Goal: Task Accomplishment & Management: Manage account settings

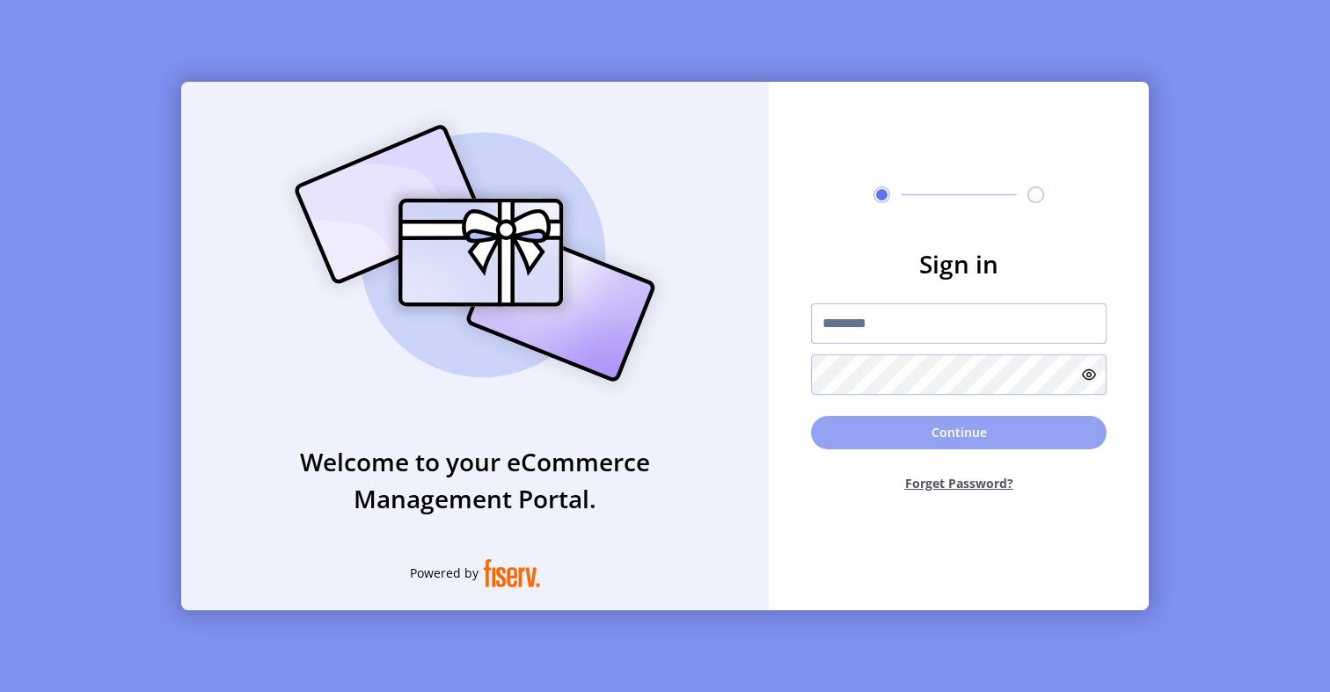
type input "*********"
click at [868, 423] on button "Continue" at bounding box center [959, 432] width 296 height 33
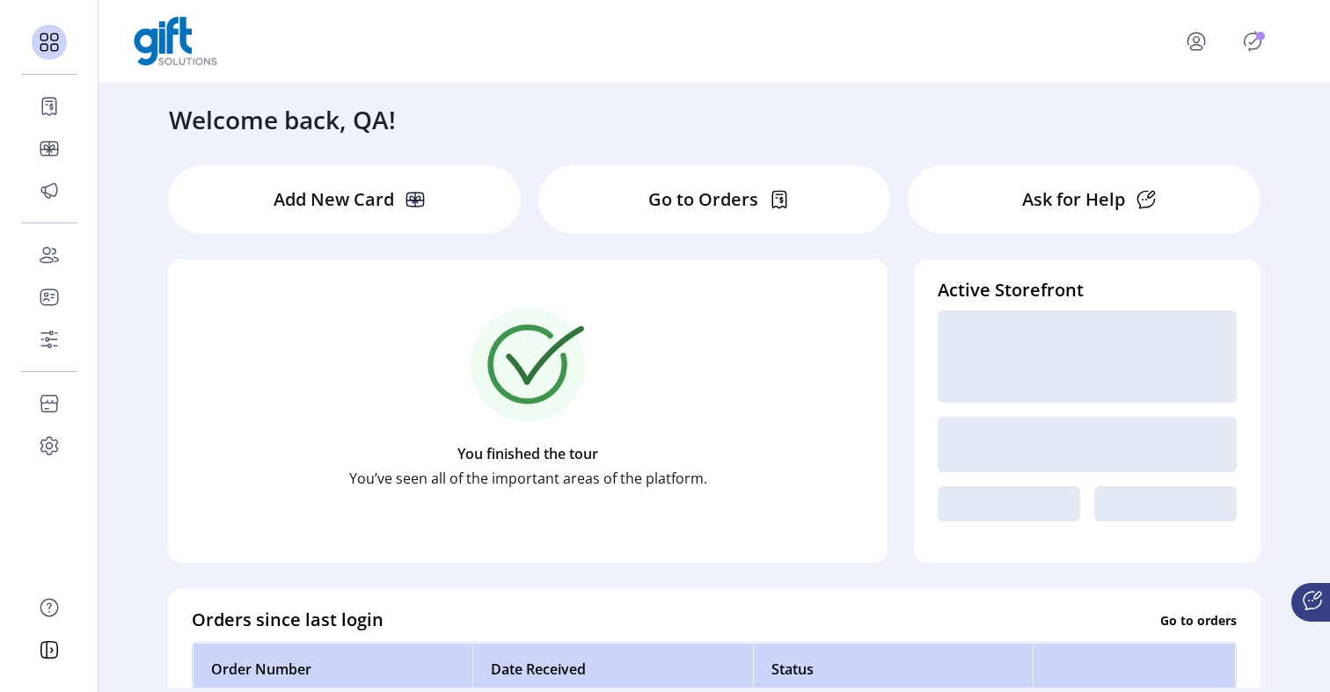
click at [1250, 42] on icon "Publisher Panel" at bounding box center [1253, 42] width 8 height 6
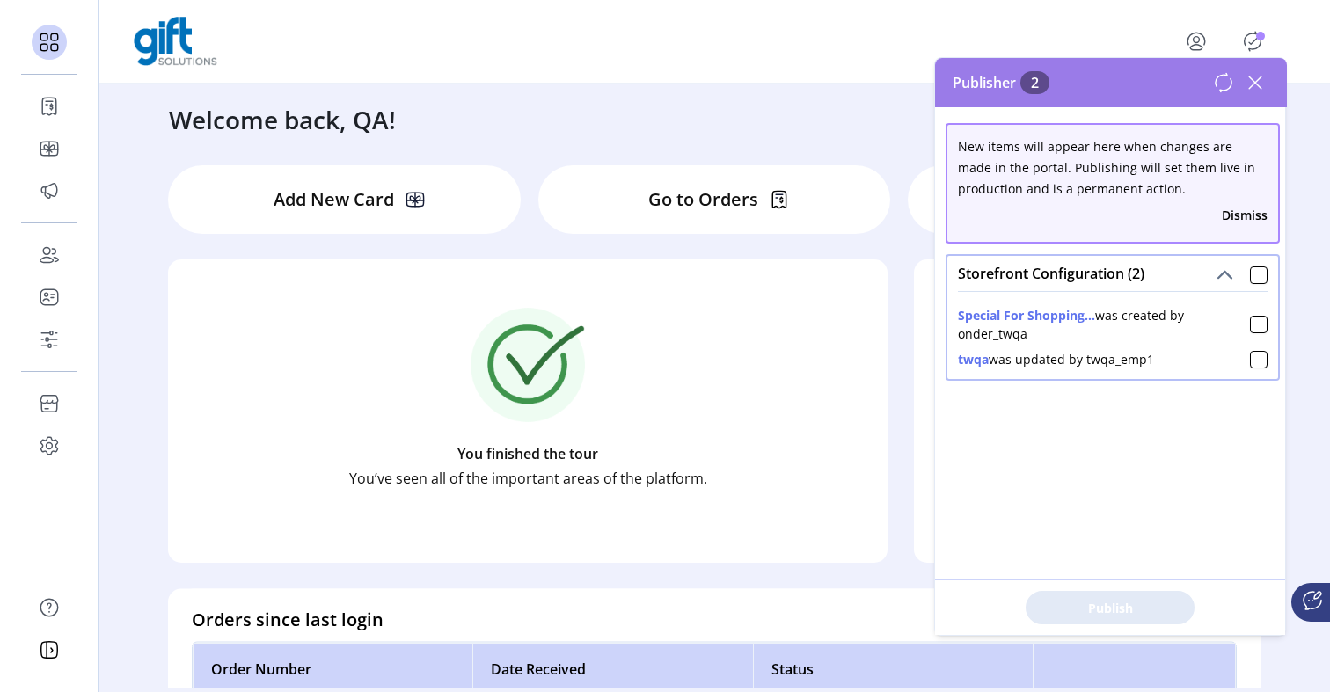
click at [1249, 285] on div "Storefront Configuration (2)" at bounding box center [1113, 273] width 331 height 35
click at [1250, 282] on div at bounding box center [1259, 276] width 18 height 18
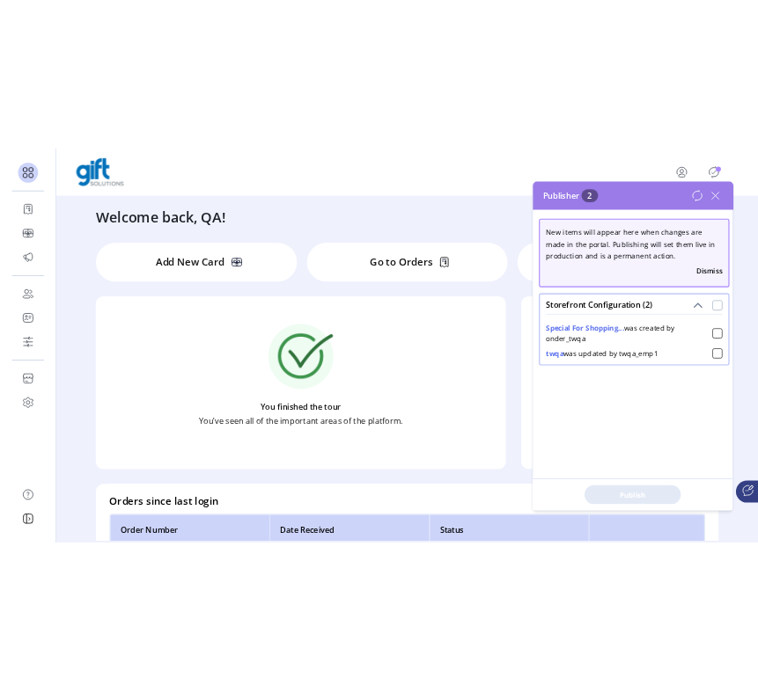
scroll to position [10, 5]
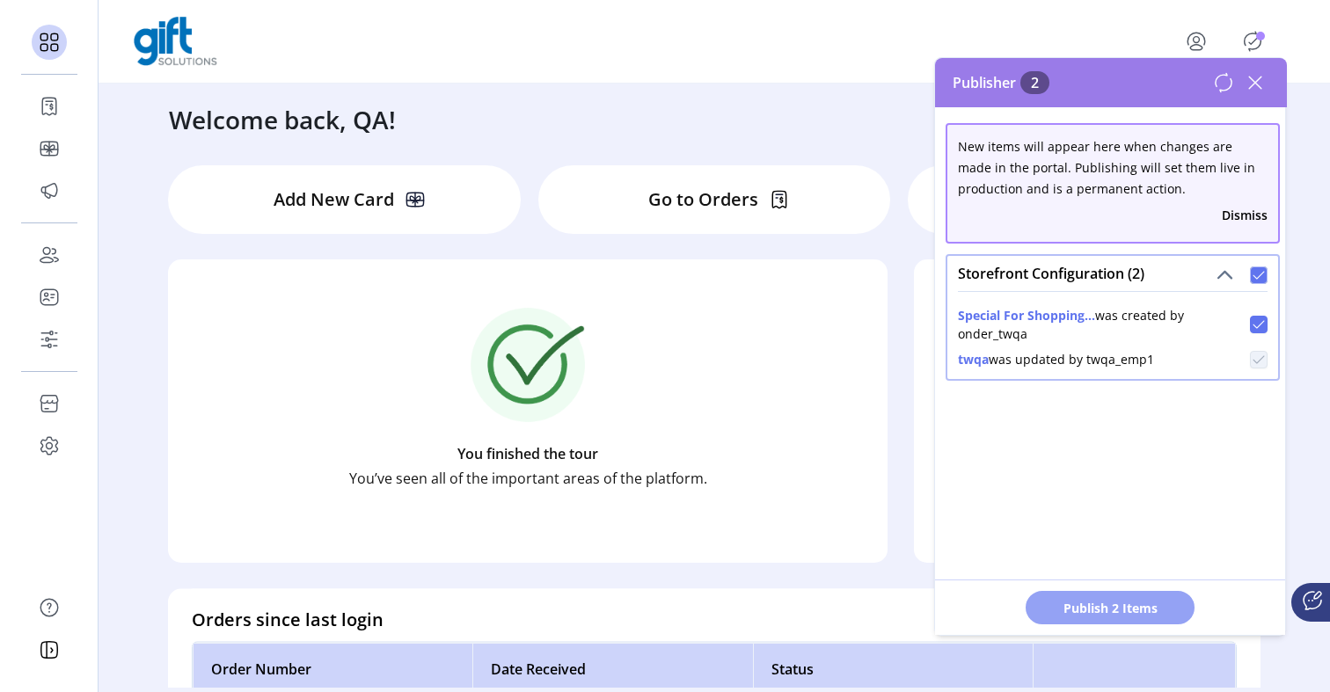
click at [1124, 611] on span "Publish 2 Items" at bounding box center [1110, 608] width 123 height 18
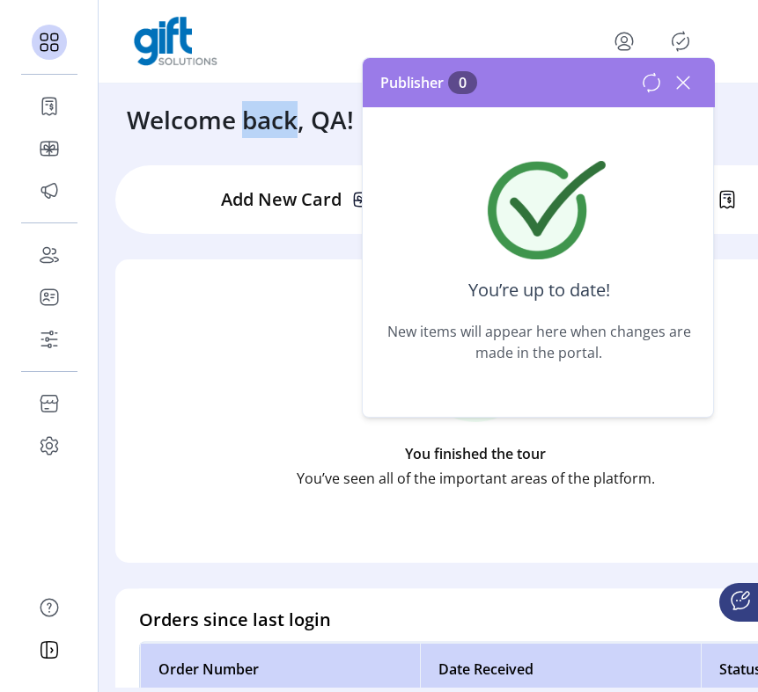
click at [686, 77] on icon at bounding box center [683, 83] width 28 height 28
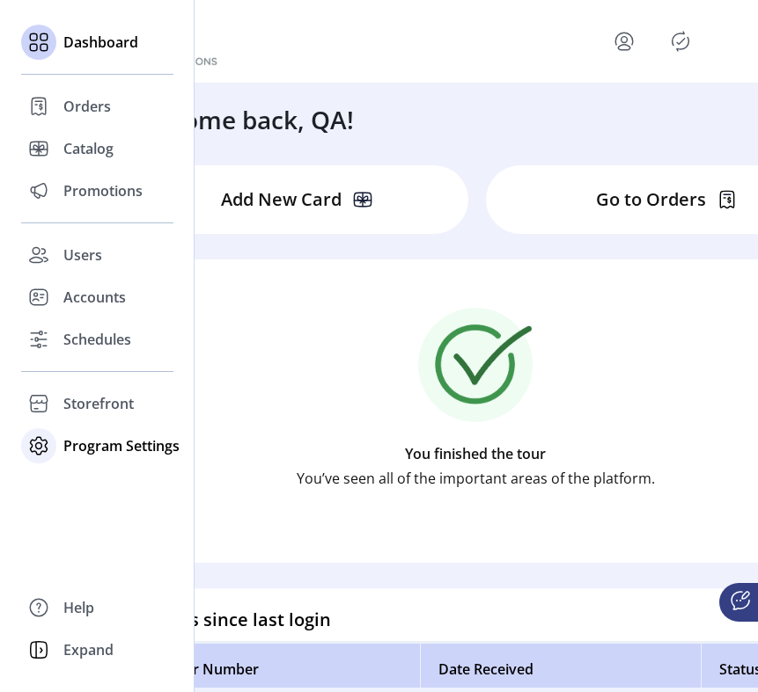
click at [43, 457] on icon at bounding box center [39, 446] width 28 height 28
click at [93, 492] on div "Templates" at bounding box center [97, 481] width 152 height 28
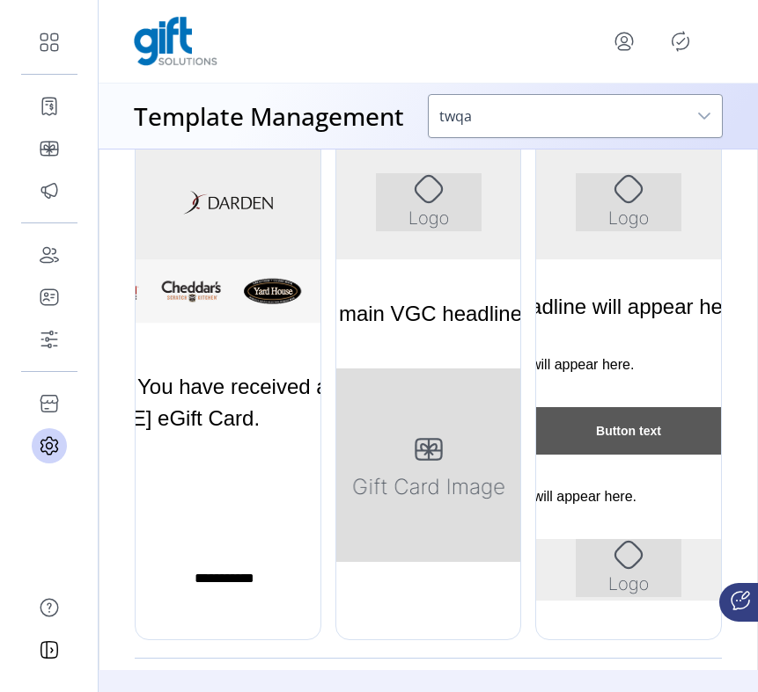
scroll to position [467, 0]
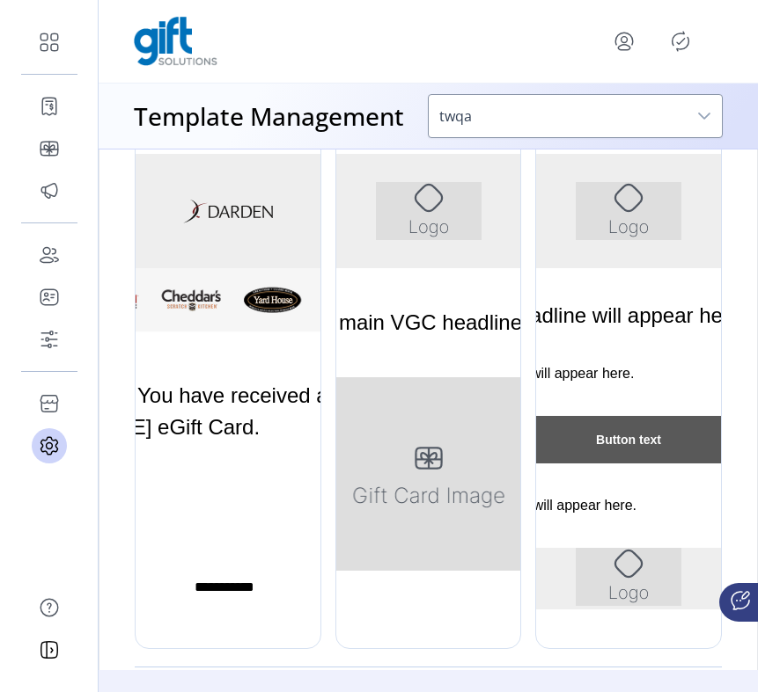
click at [593, 344] on div at bounding box center [628, 385] width 187 height 528
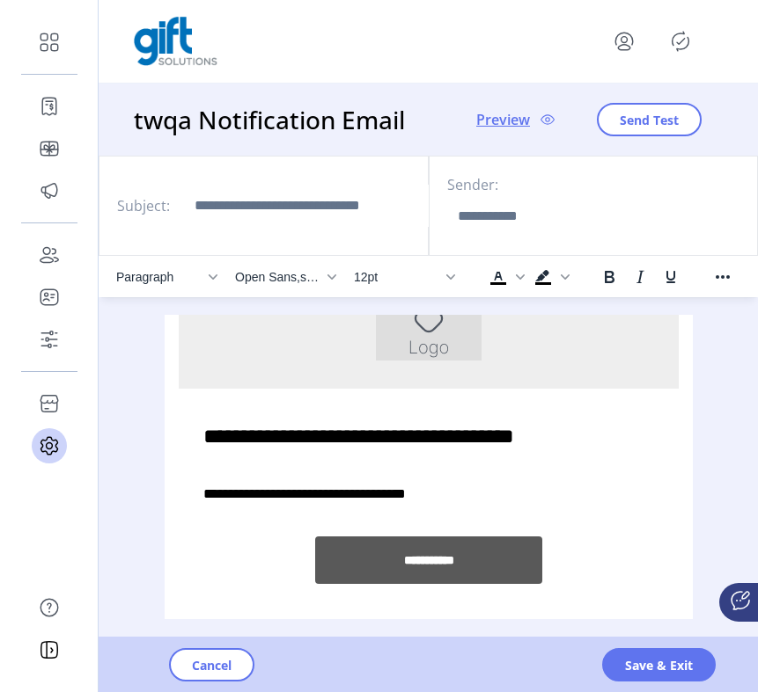
scroll to position [61, 0]
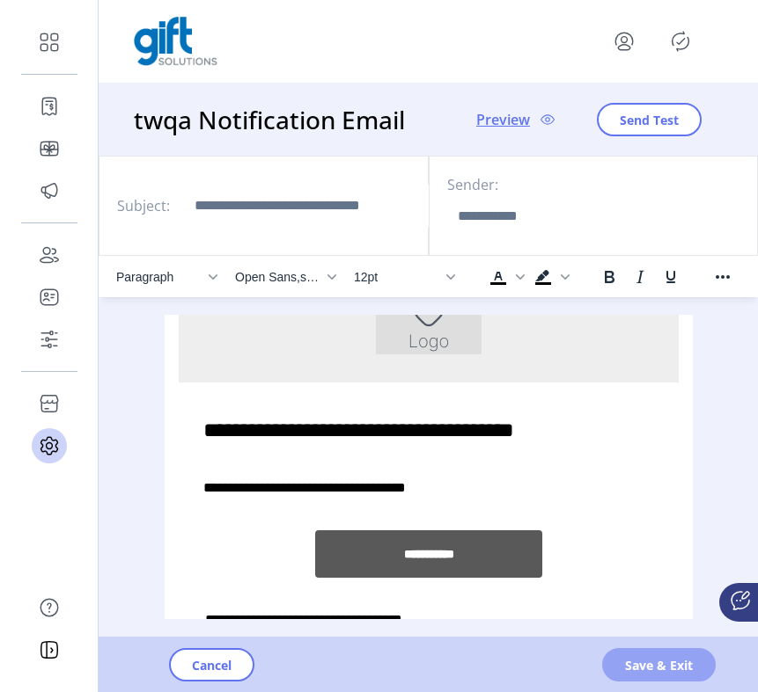
click at [630, 656] on span "Save & Exit" at bounding box center [659, 665] width 68 height 18
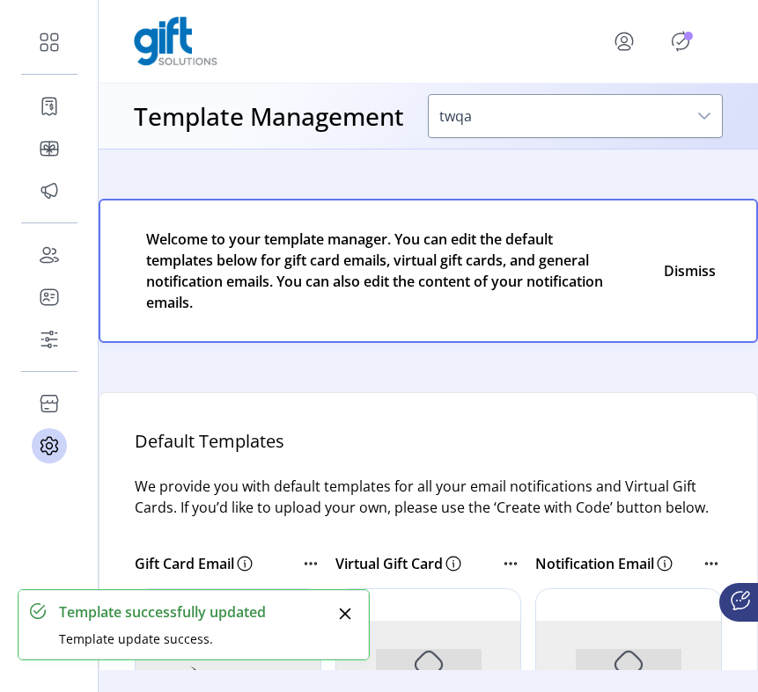
click at [680, 47] on icon "Publisher Panel" at bounding box center [680, 41] width 28 height 28
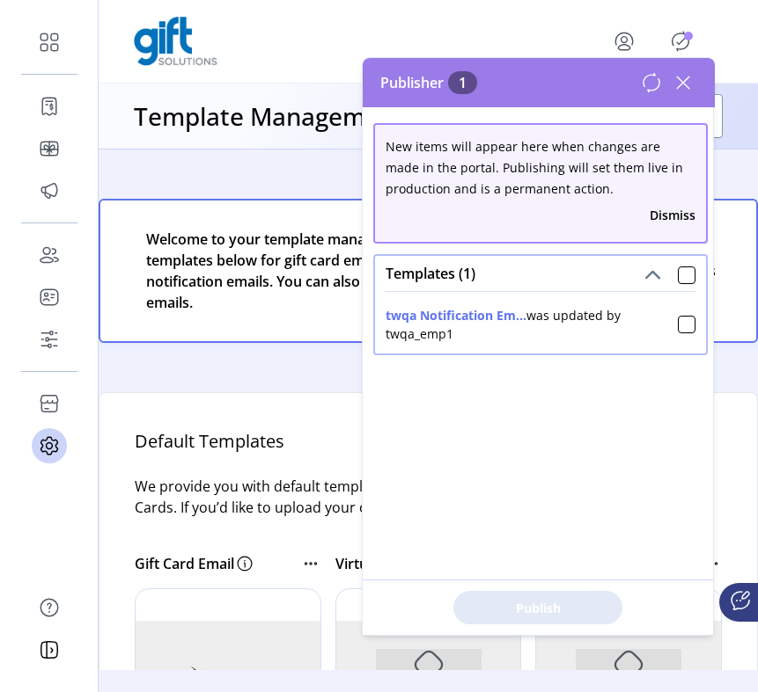
click at [198, 353] on p-messages "Welcome to your template manager. You can edit the default templates below for …" at bounding box center [428, 271] width 659 height 172
click at [684, 82] on icon at bounding box center [683, 83] width 28 height 28
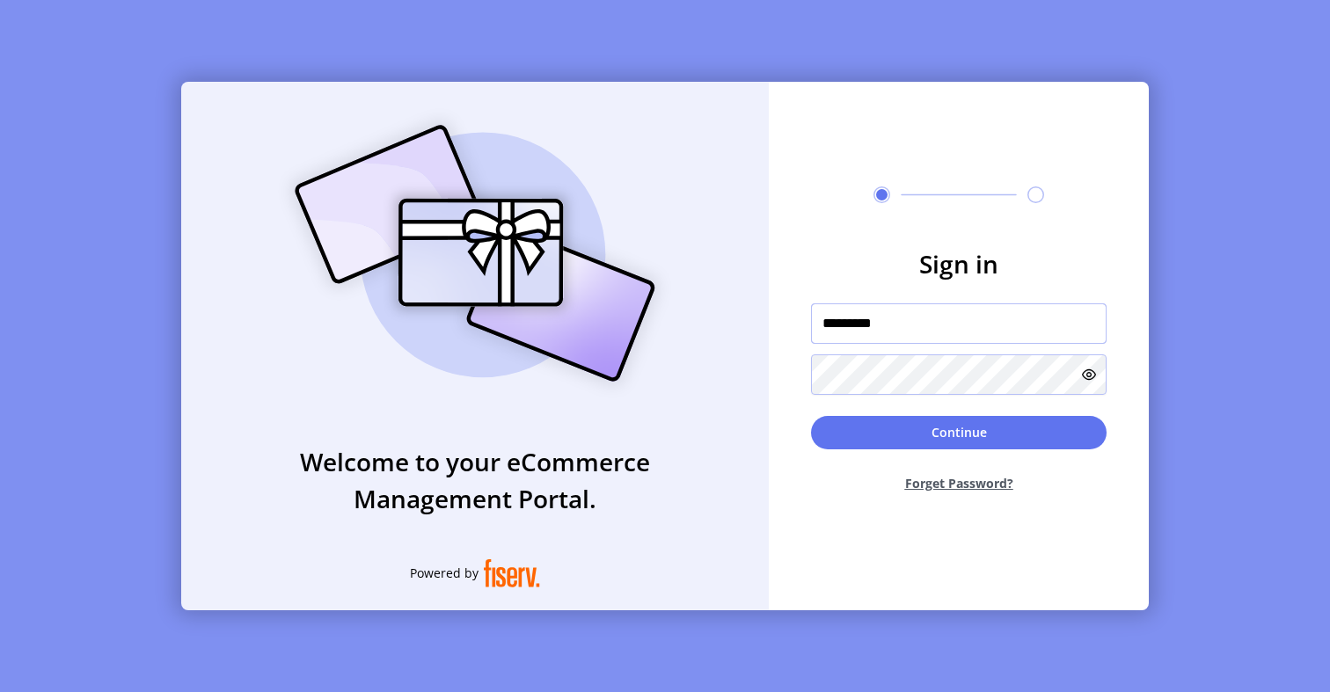
click at [838, 324] on input "*********" at bounding box center [959, 324] width 296 height 40
type input "**********"
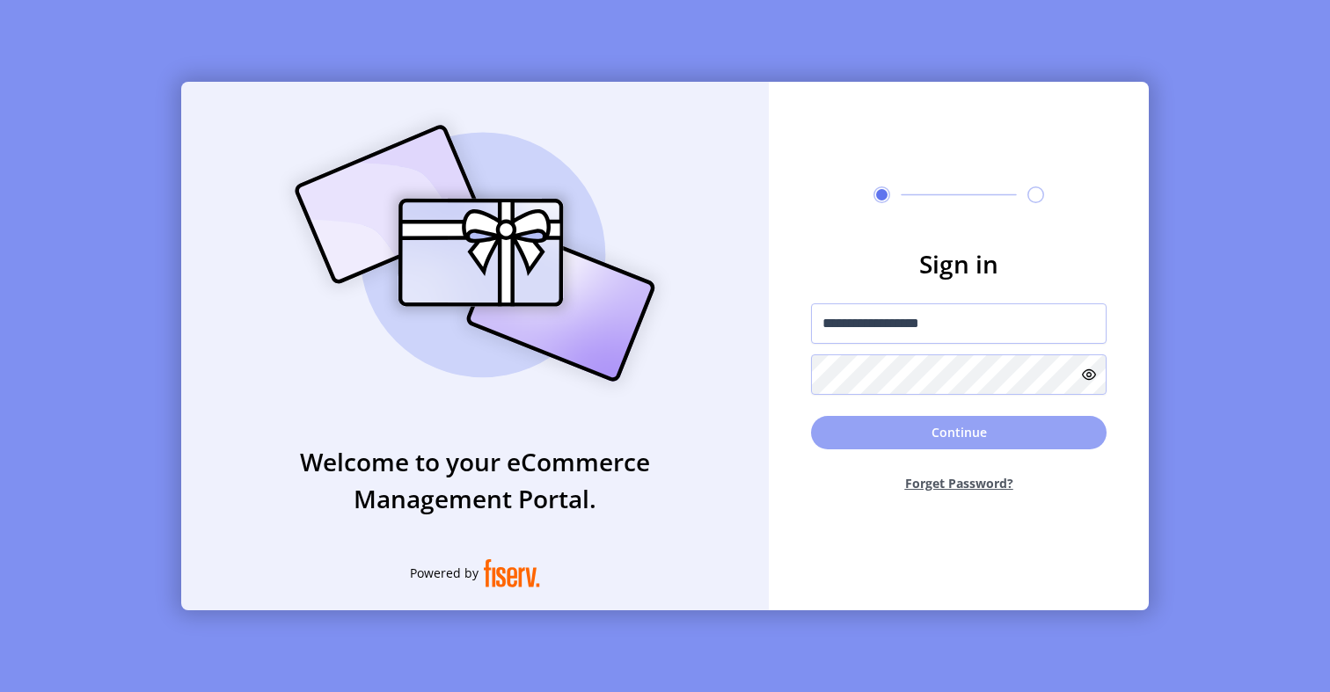
click at [888, 440] on button "Continue" at bounding box center [959, 432] width 296 height 33
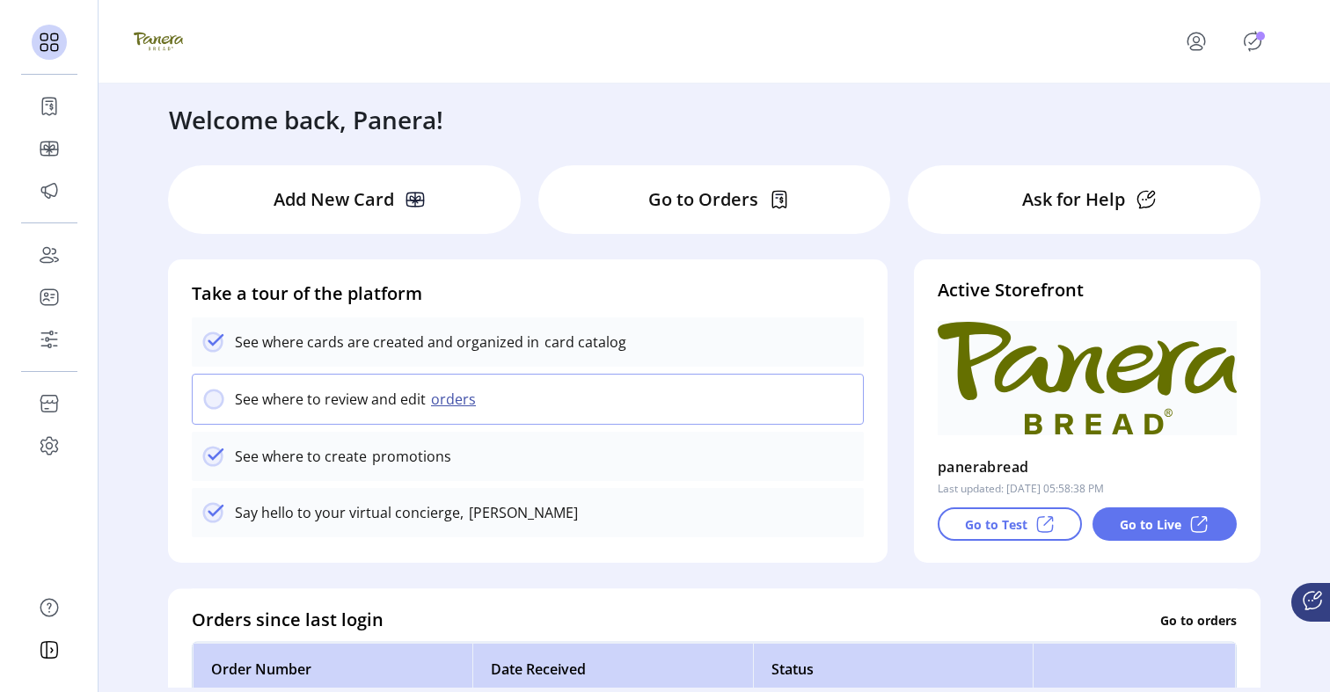
click at [1257, 45] on icon "Publisher Panel" at bounding box center [1253, 41] width 28 height 28
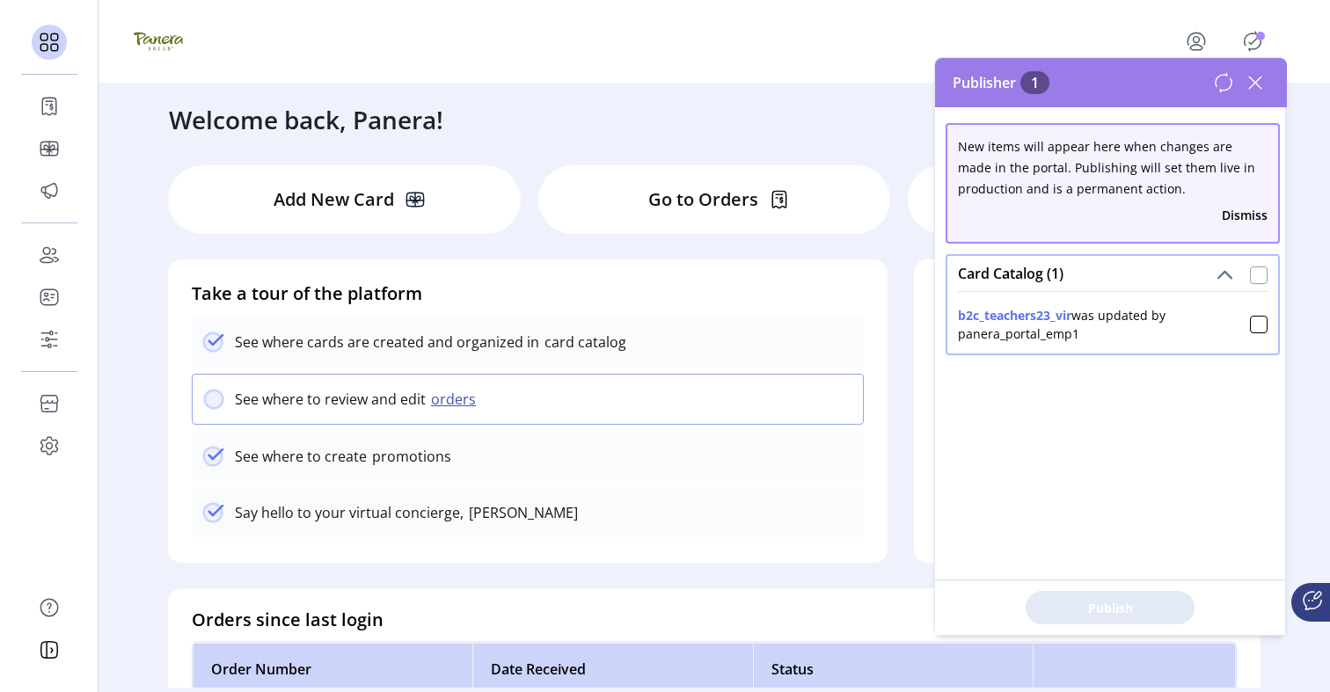
click at [1250, 276] on div at bounding box center [1259, 276] width 18 height 18
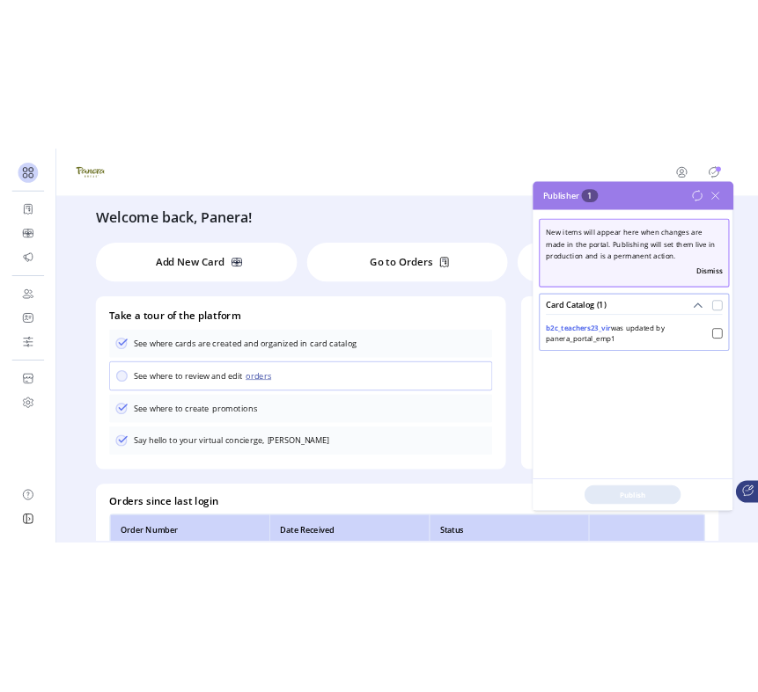
scroll to position [10, 5]
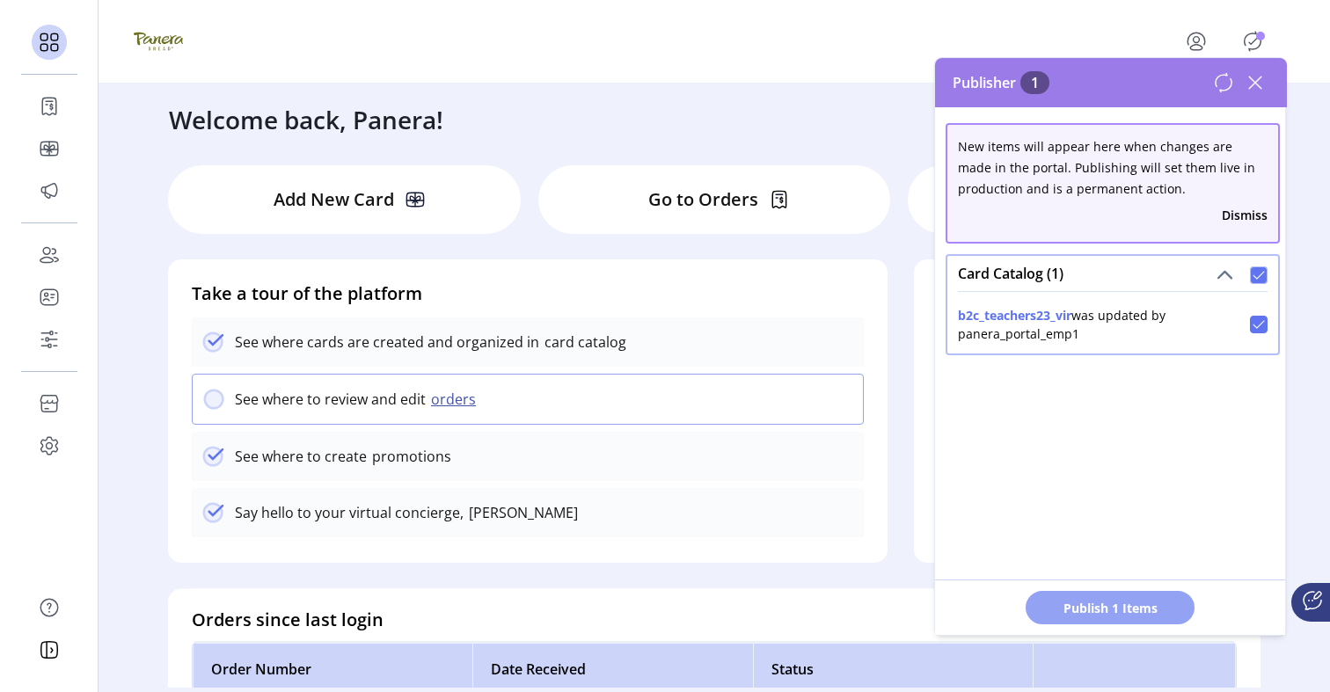
click at [1108, 593] on button "Publish 1 Items" at bounding box center [1110, 607] width 169 height 33
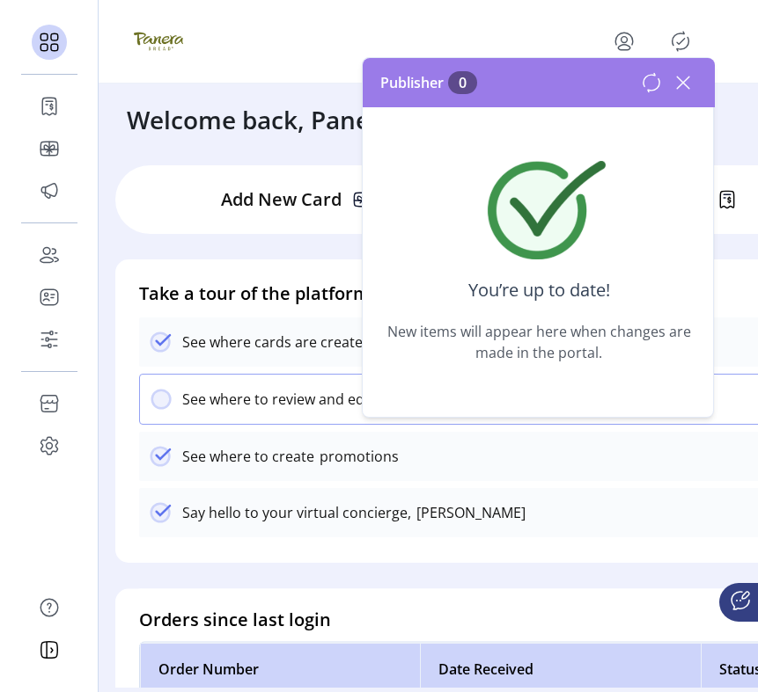
click at [689, 91] on icon at bounding box center [683, 83] width 28 height 28
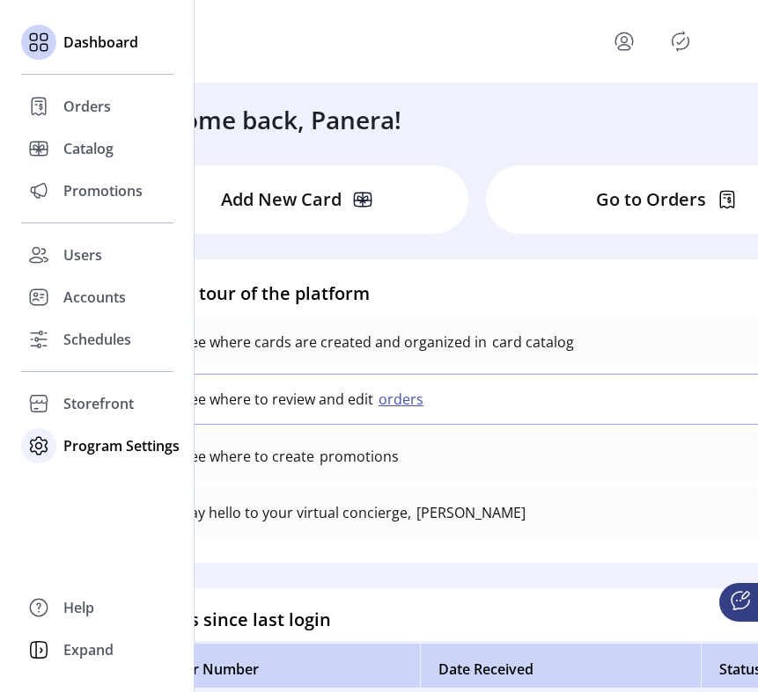
click at [63, 453] on span "Program Settings" at bounding box center [121, 445] width 116 height 21
click at [74, 486] on span "Templates" at bounding box center [98, 481] width 70 height 21
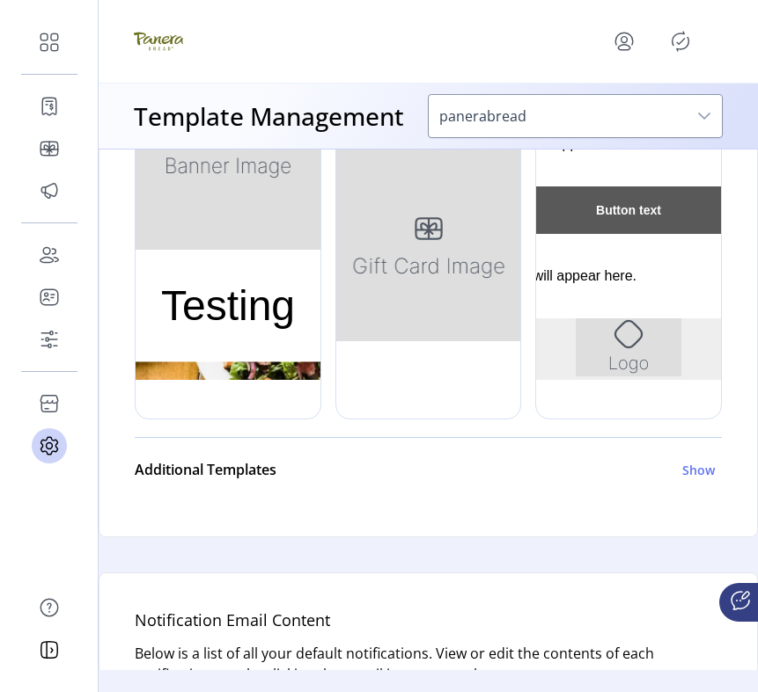
scroll to position [531, 0]
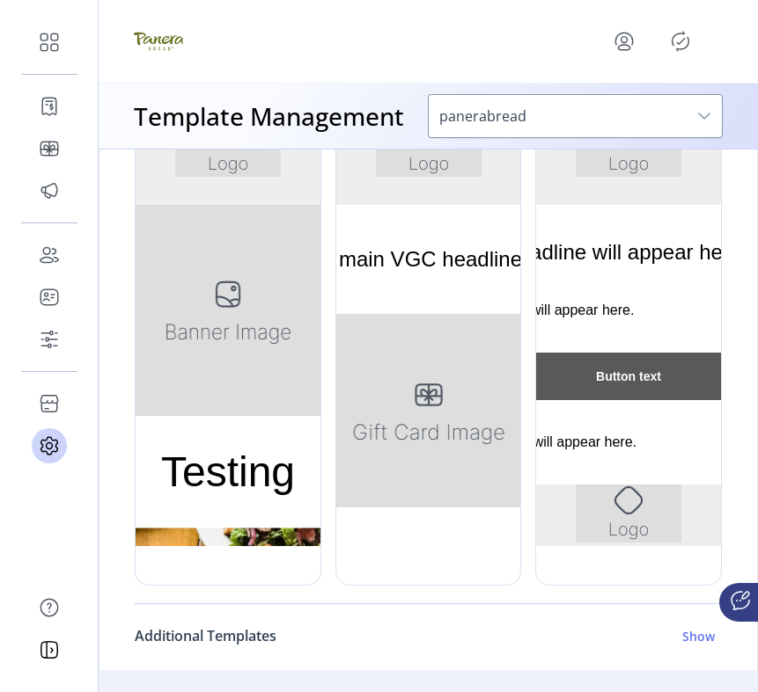
click at [698, 640] on h6 "Show" at bounding box center [698, 636] width 33 height 18
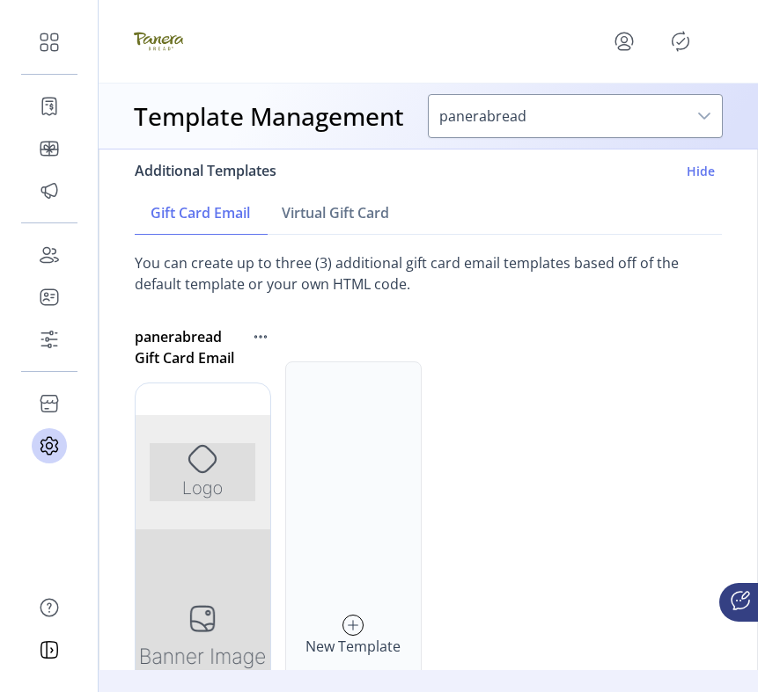
scroll to position [1109, 0]
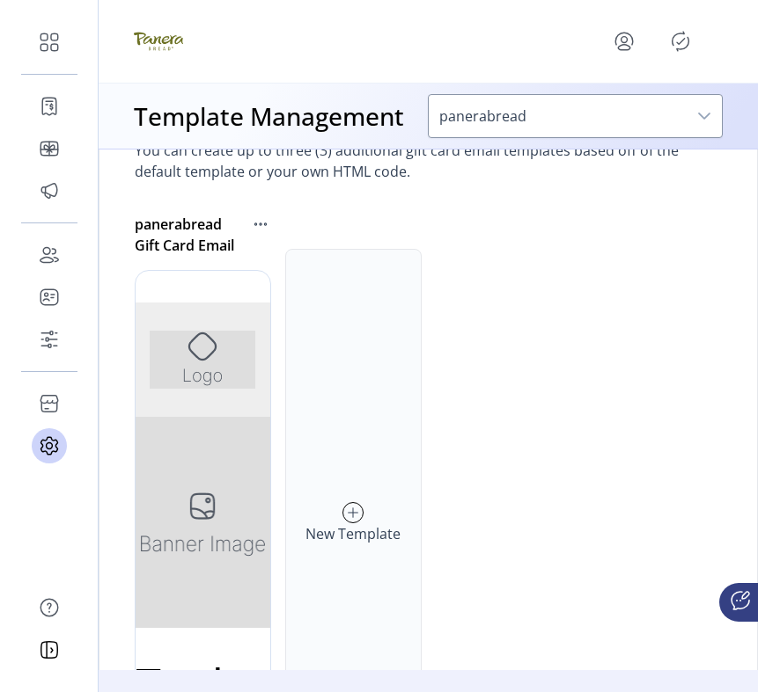
click at [357, 498] on div "New Template" at bounding box center [353, 523] width 136 height 549
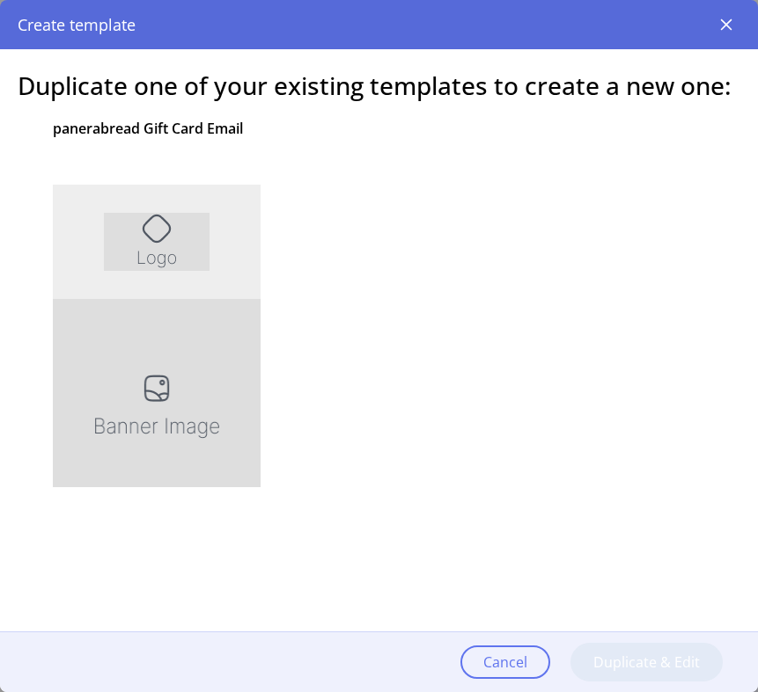
scroll to position [0, 0]
click at [151, 398] on div at bounding box center [157, 417] width 208 height 528
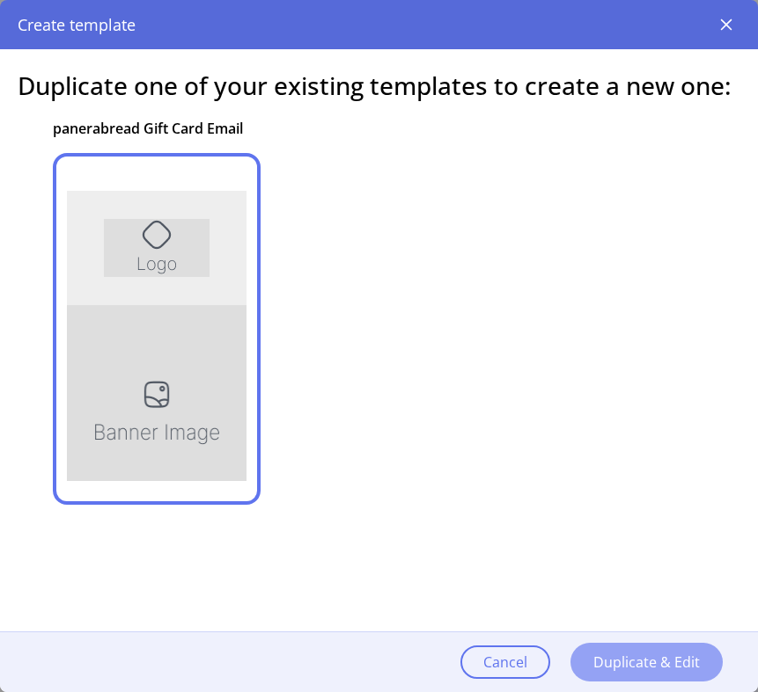
click at [590, 651] on button "Duplicate & Edit" at bounding box center [646, 662] width 152 height 39
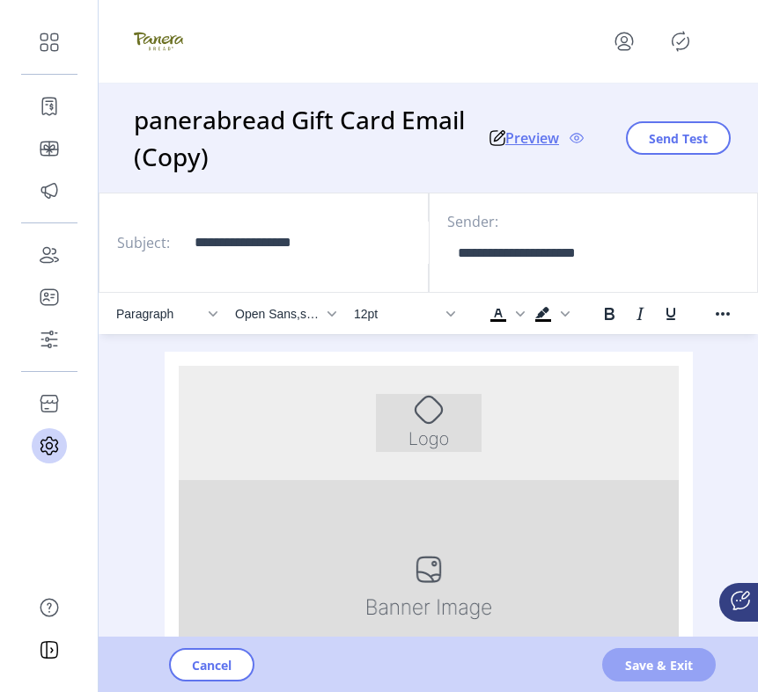
click at [618, 663] on button "Save & Exit" at bounding box center [658, 664] width 113 height 33
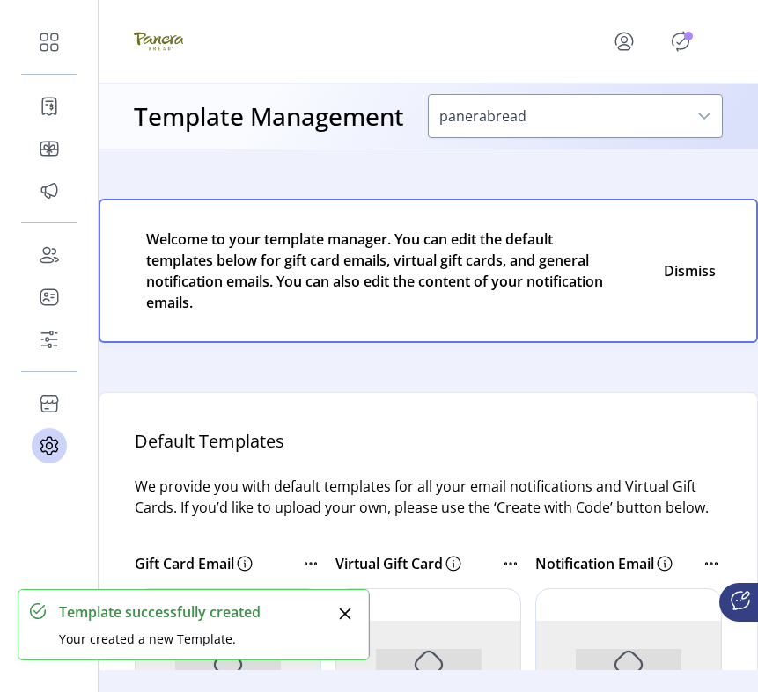
click at [692, 50] on p-avatar "Publisher Panel" at bounding box center [680, 41] width 28 height 28
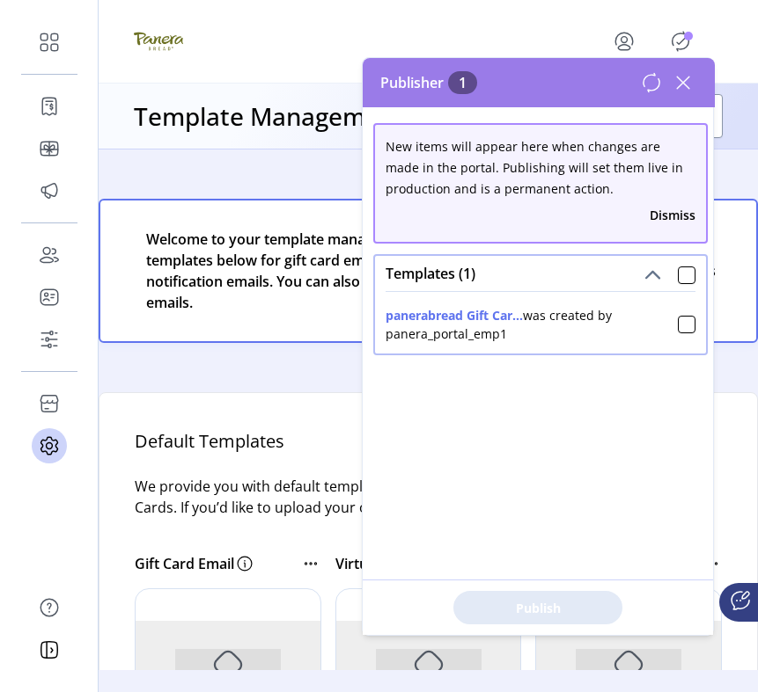
click at [680, 81] on icon at bounding box center [683, 83] width 28 height 28
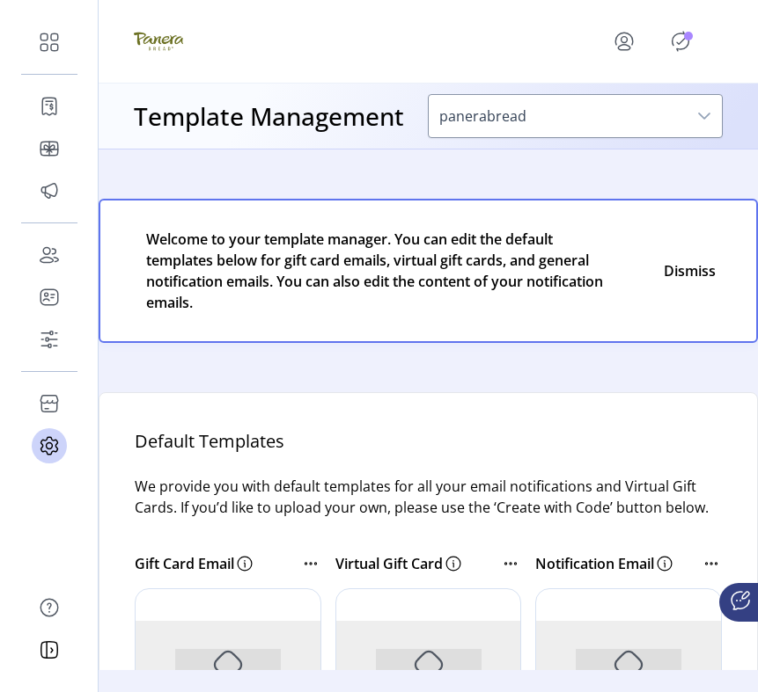
click at [684, 34] on p-badge "Publisher Panel" at bounding box center [688, 36] width 9 height 9
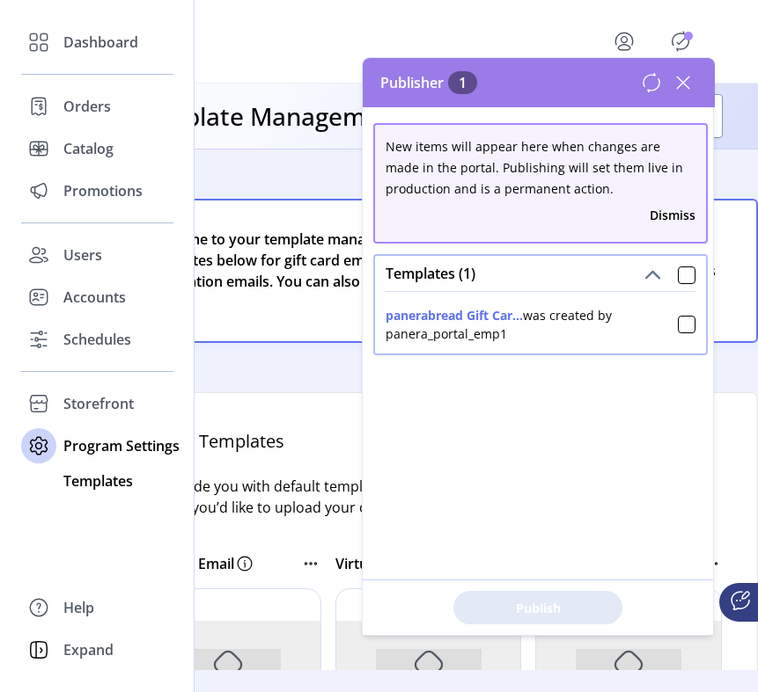
click at [94, 479] on span "Templates" at bounding box center [98, 481] width 70 height 21
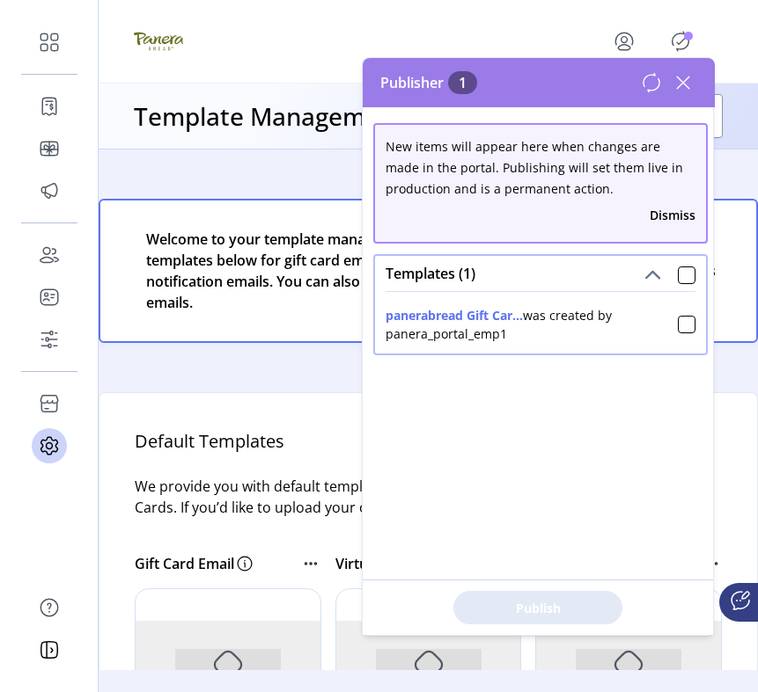
click at [683, 92] on icon at bounding box center [683, 83] width 28 height 28
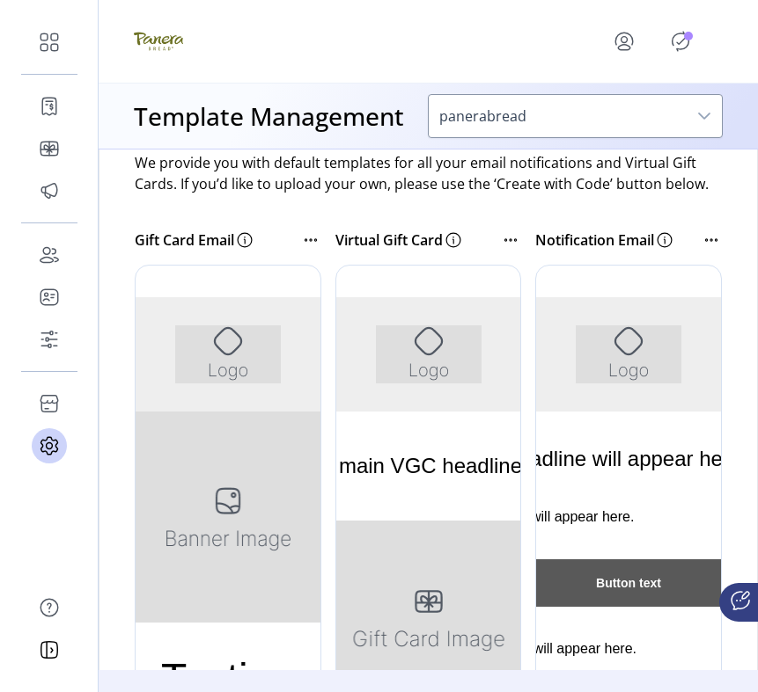
scroll to position [582, 0]
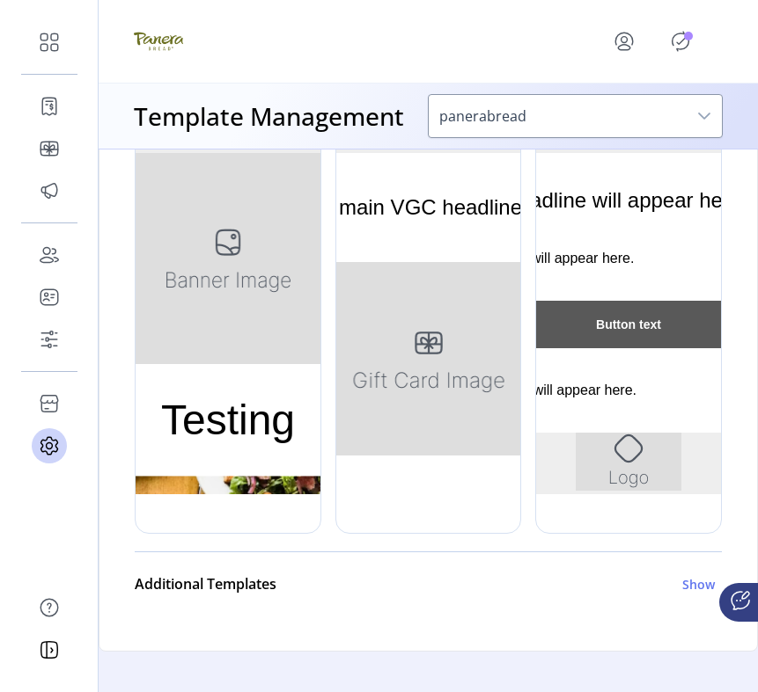
click at [577, 389] on div at bounding box center [628, 270] width 187 height 528
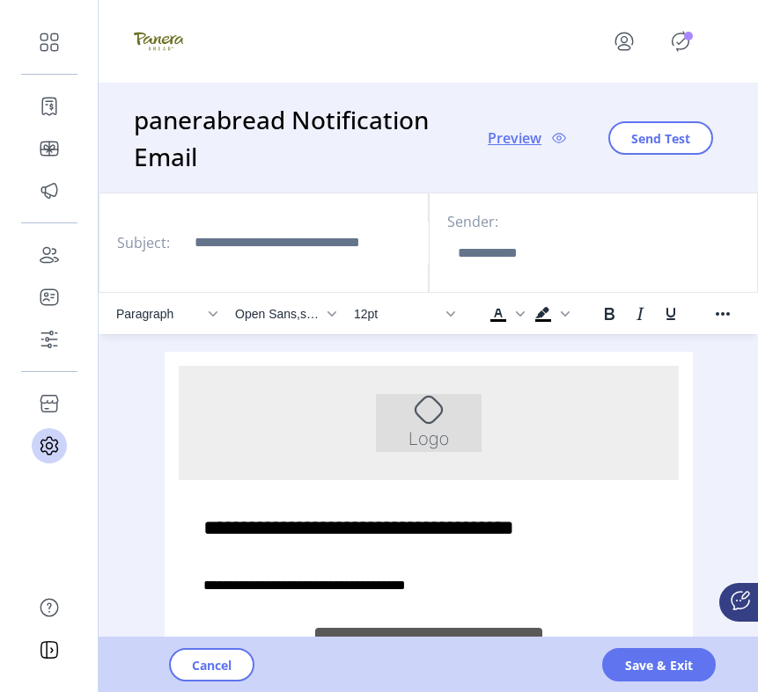
click at [674, 26] on div at bounding box center [656, 41] width 134 height 42
click at [689, 48] on icon "Publisher Panel" at bounding box center [680, 41] width 28 height 28
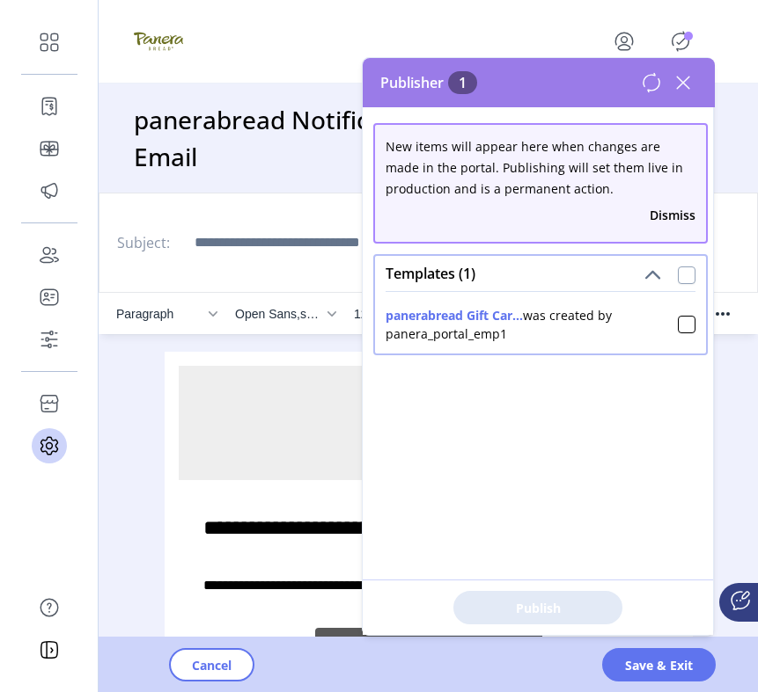
click at [680, 270] on div at bounding box center [686, 276] width 18 height 18
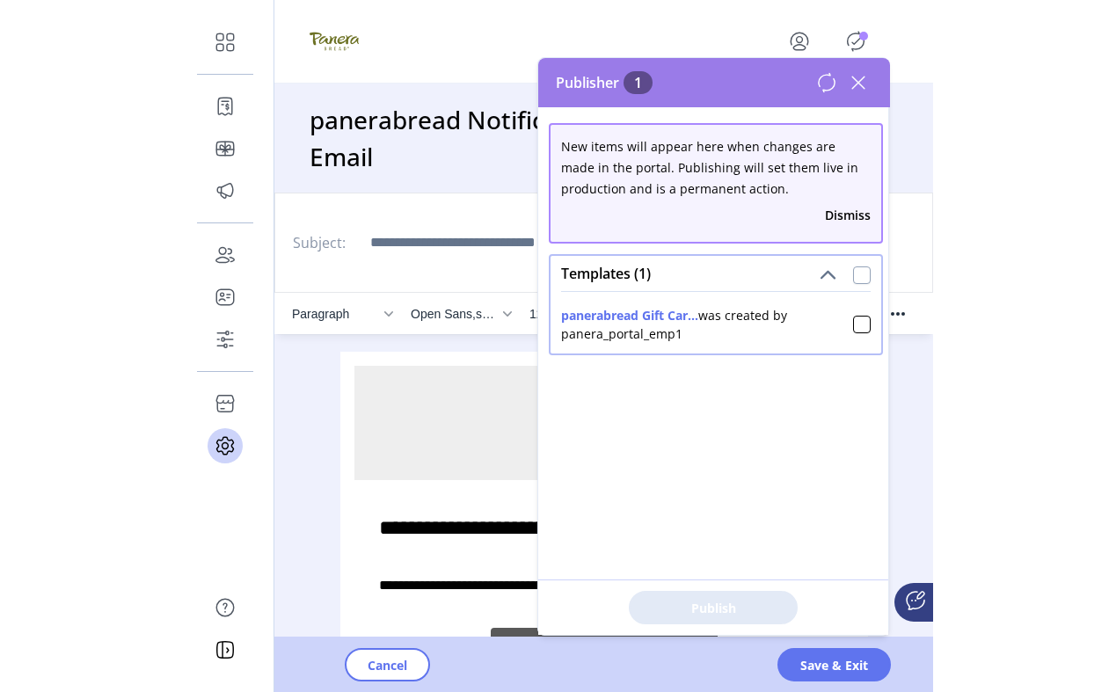
scroll to position [10, 5]
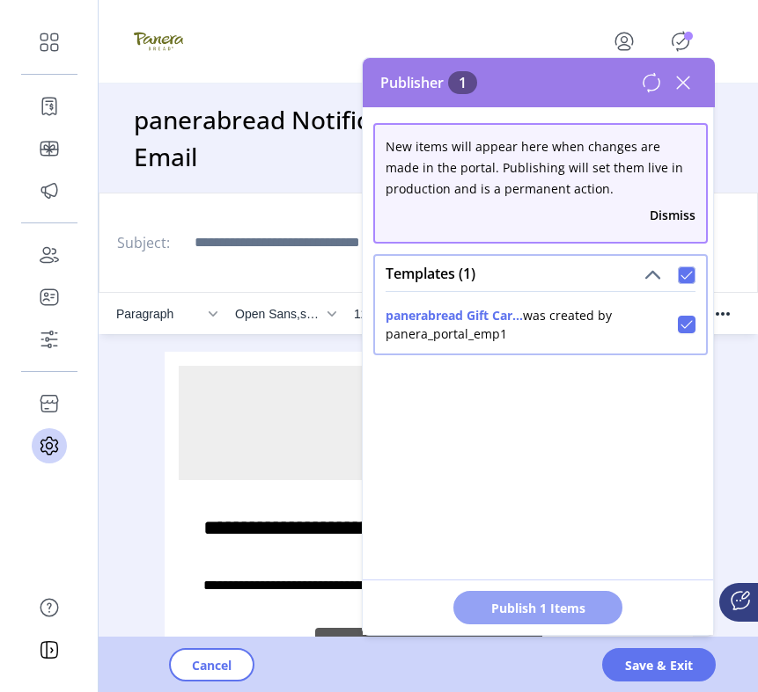
click at [578, 600] on span "Publish 1 Items" at bounding box center [537, 608] width 123 height 18
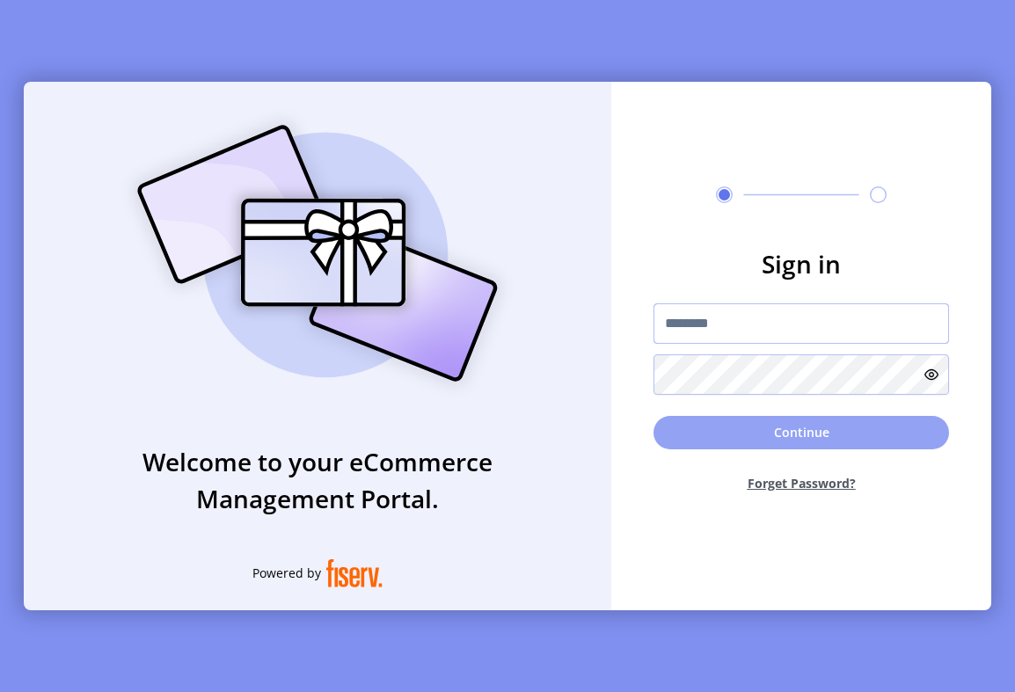
type input "**********"
click at [734, 437] on button "Continue" at bounding box center [802, 432] width 296 height 33
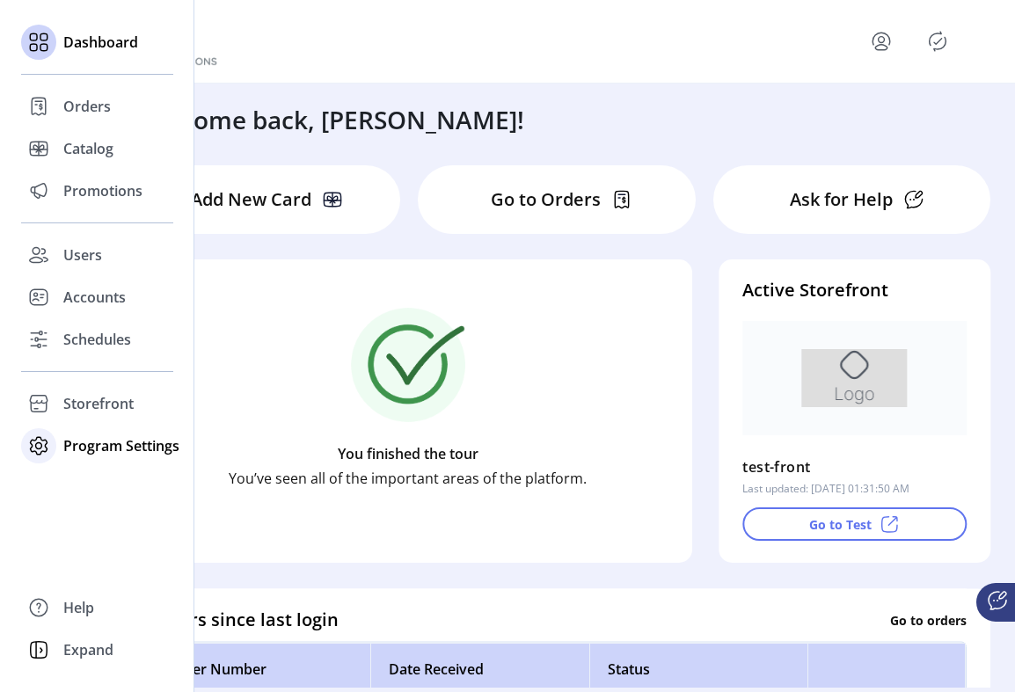
click at [112, 458] on div "Program Settings" at bounding box center [97, 446] width 152 height 42
click at [112, 481] on span "Templates" at bounding box center [98, 481] width 70 height 21
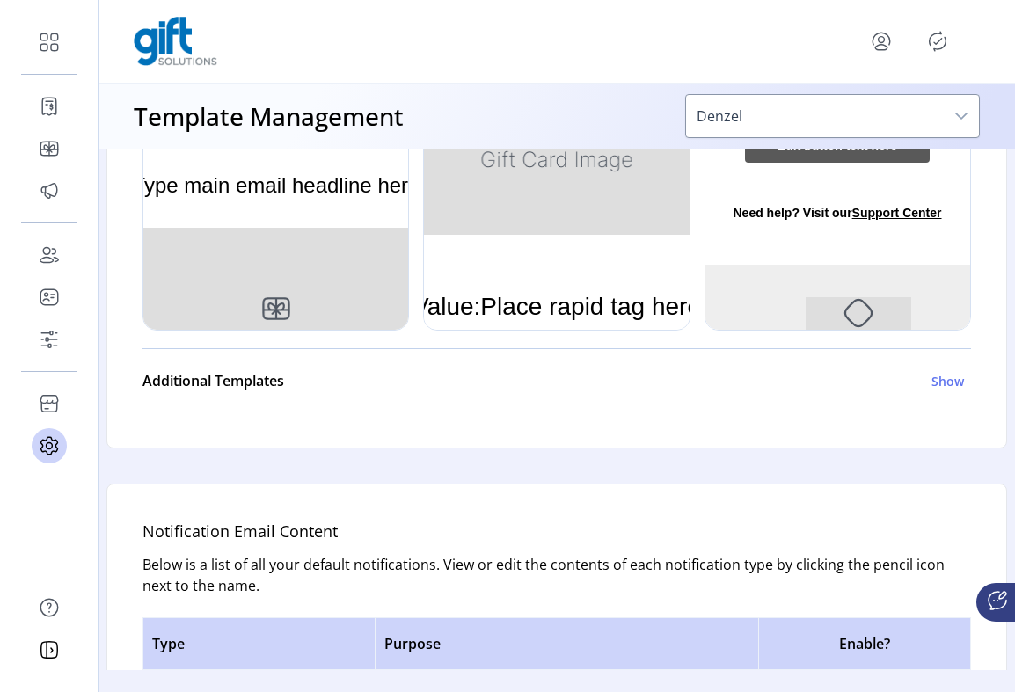
scroll to position [754, 0]
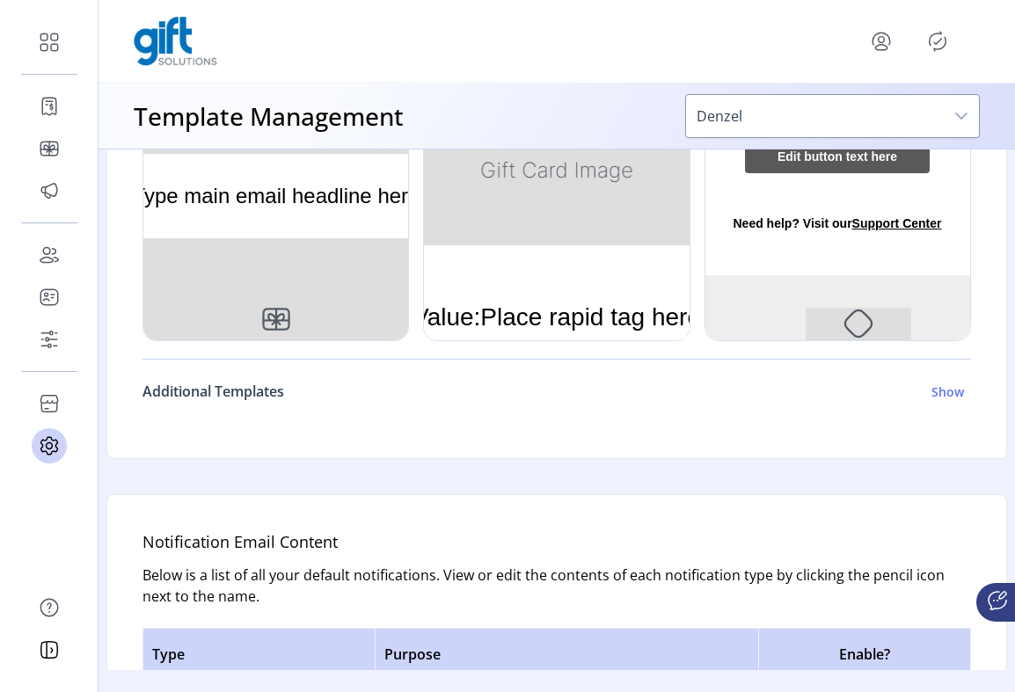
click at [950, 389] on h6 "Show" at bounding box center [948, 392] width 33 height 18
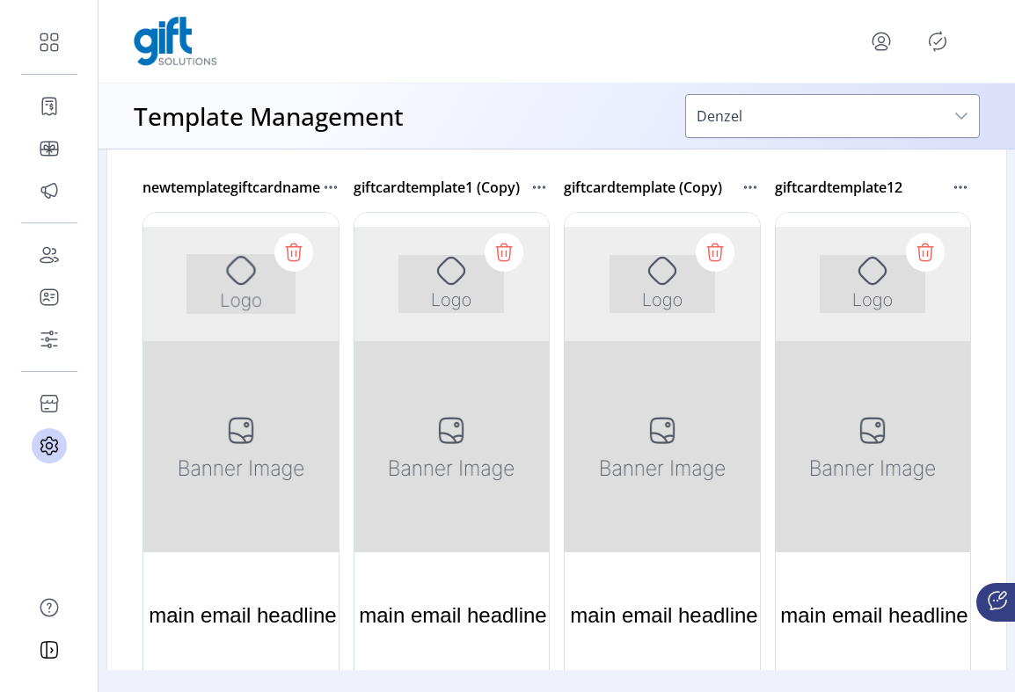
scroll to position [1146, 0]
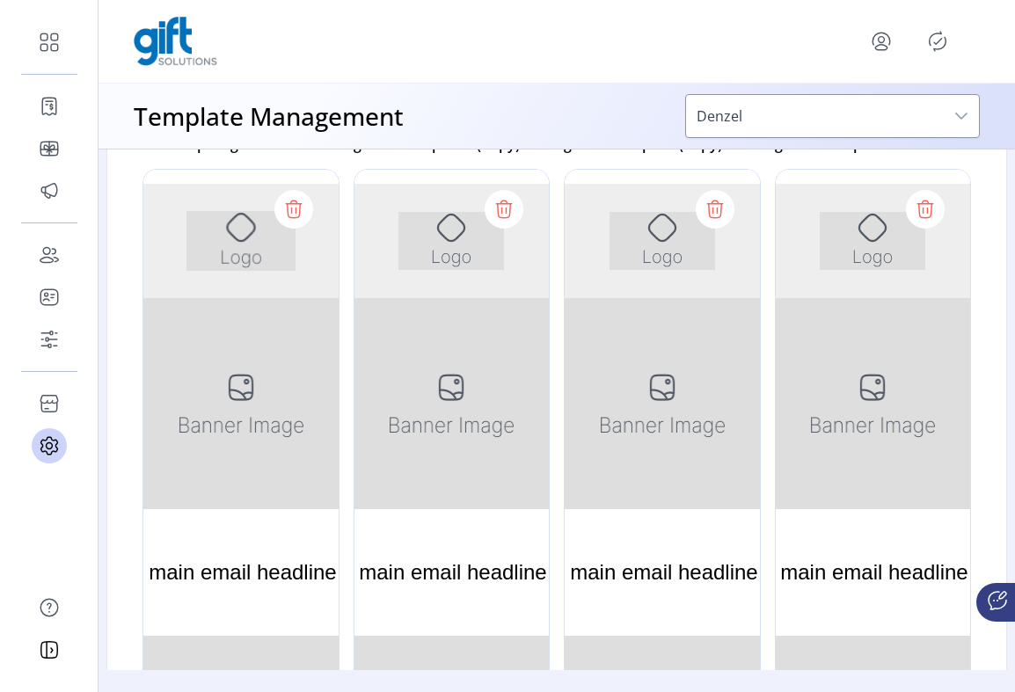
click at [857, 438] on div at bounding box center [873, 433] width 197 height 528
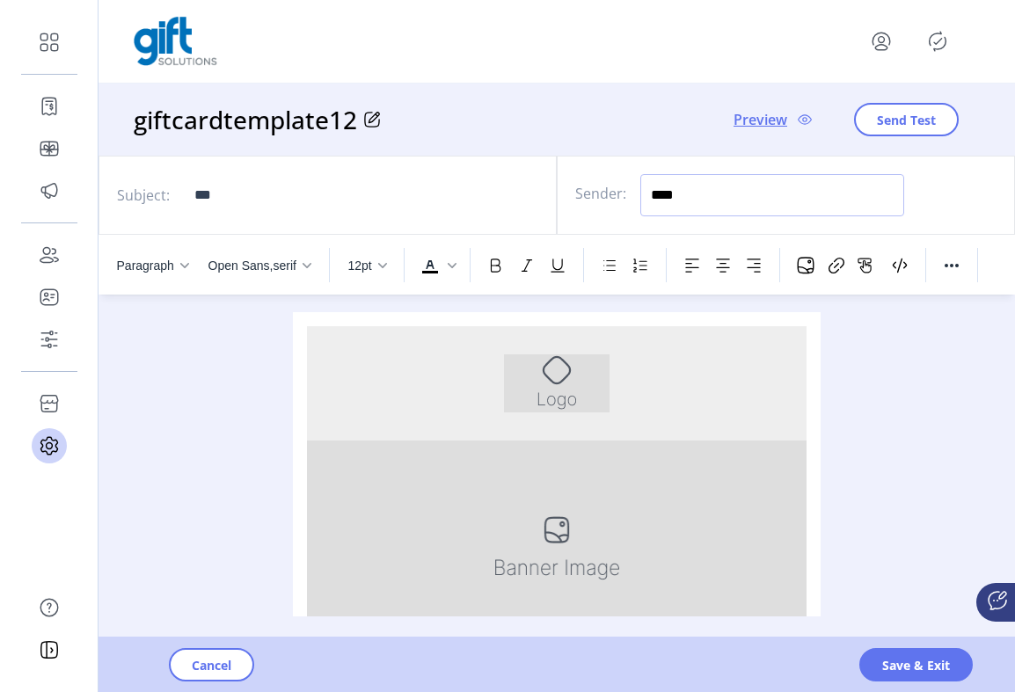
click at [697, 200] on input "****" at bounding box center [772, 195] width 264 height 42
type input "*****"
click at [945, 661] on span "Save & Exit" at bounding box center [916, 665] width 68 height 18
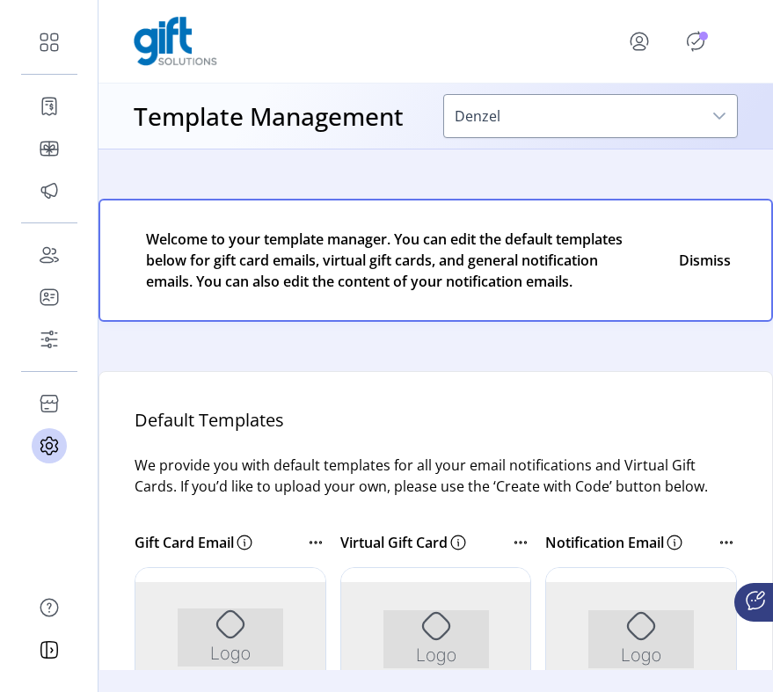
click at [704, 37] on p-badge "Publisher Panel" at bounding box center [703, 36] width 9 height 9
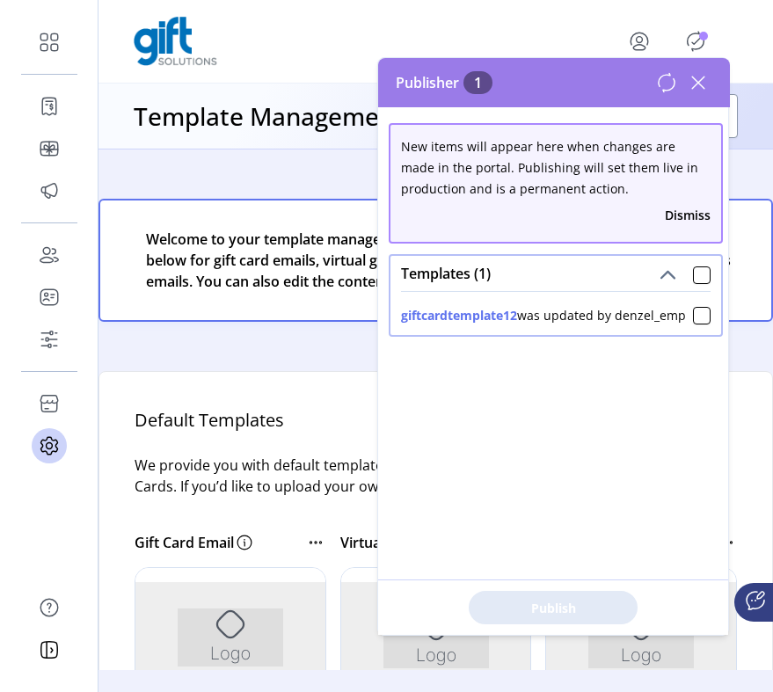
click at [702, 83] on icon at bounding box center [698, 83] width 28 height 28
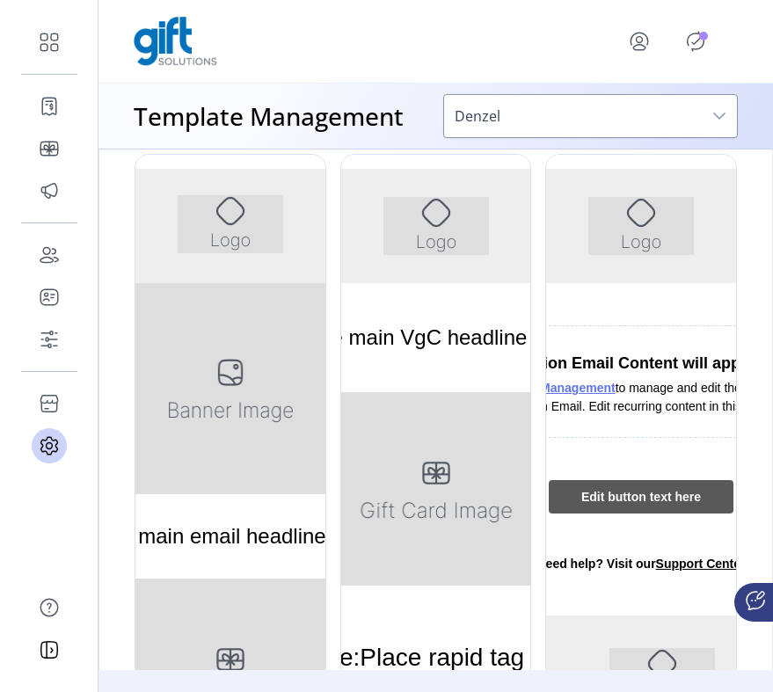
scroll to position [572, 0]
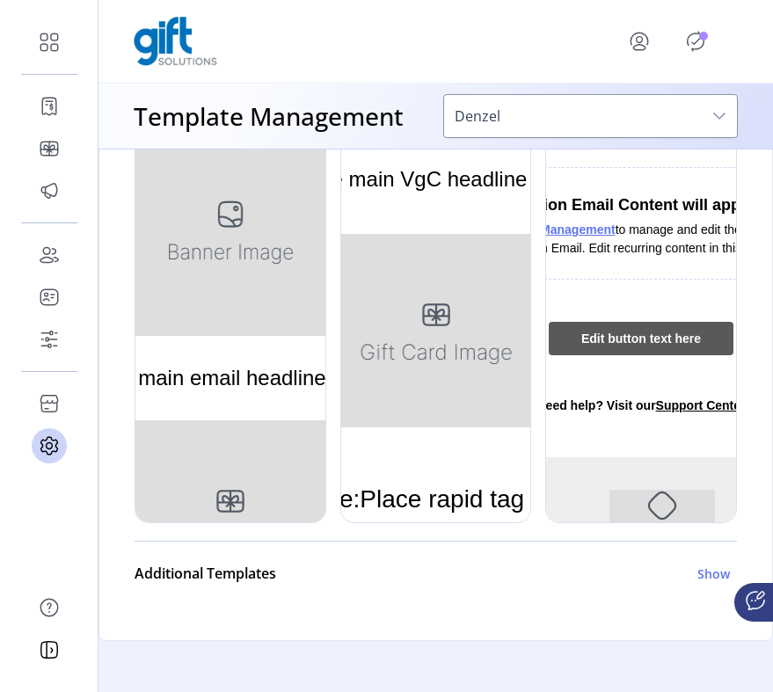
click at [663, 385] on div at bounding box center [641, 260] width 192 height 528
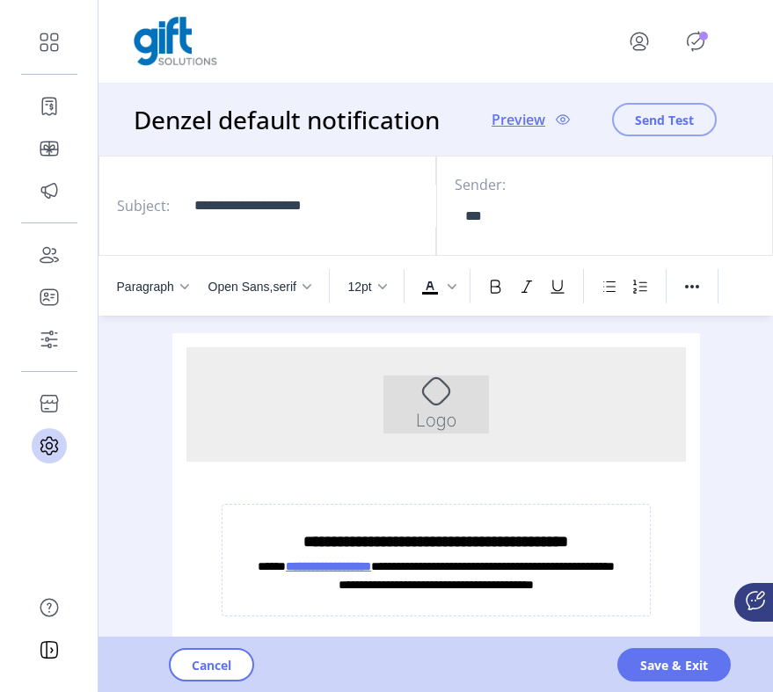
click at [677, 123] on span "Send Test" at bounding box center [664, 120] width 59 height 18
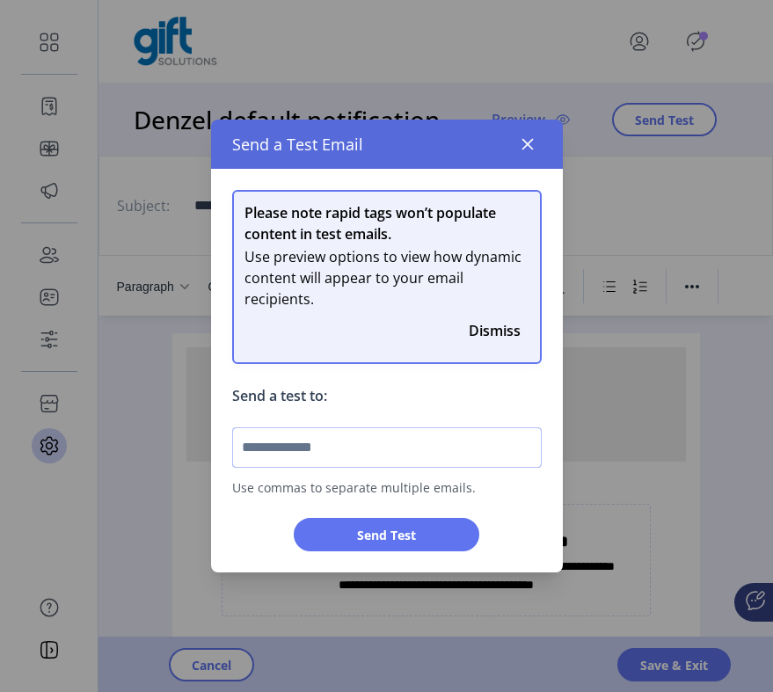
click at [375, 453] on input "text" at bounding box center [387, 448] width 310 height 40
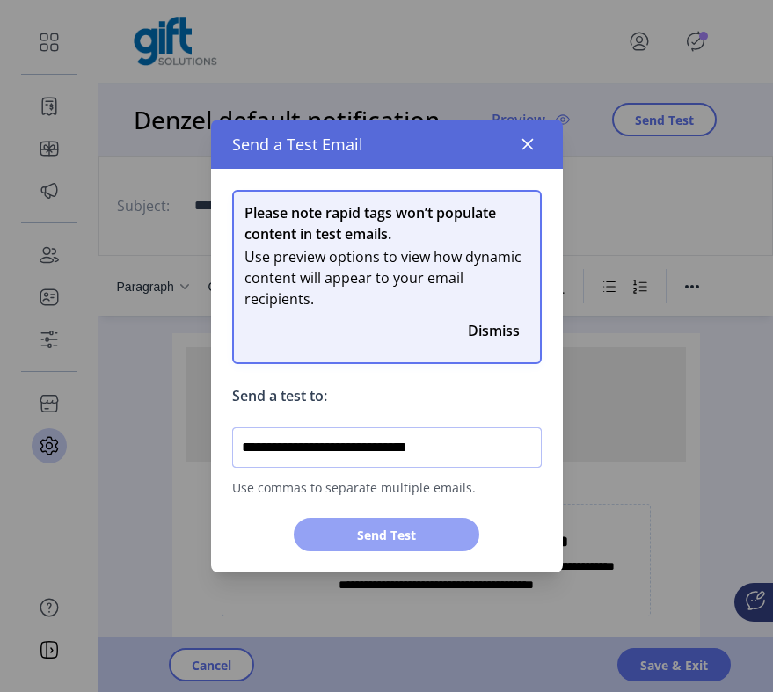
type input "**********"
click at [375, 537] on span "Send Test" at bounding box center [387, 535] width 140 height 18
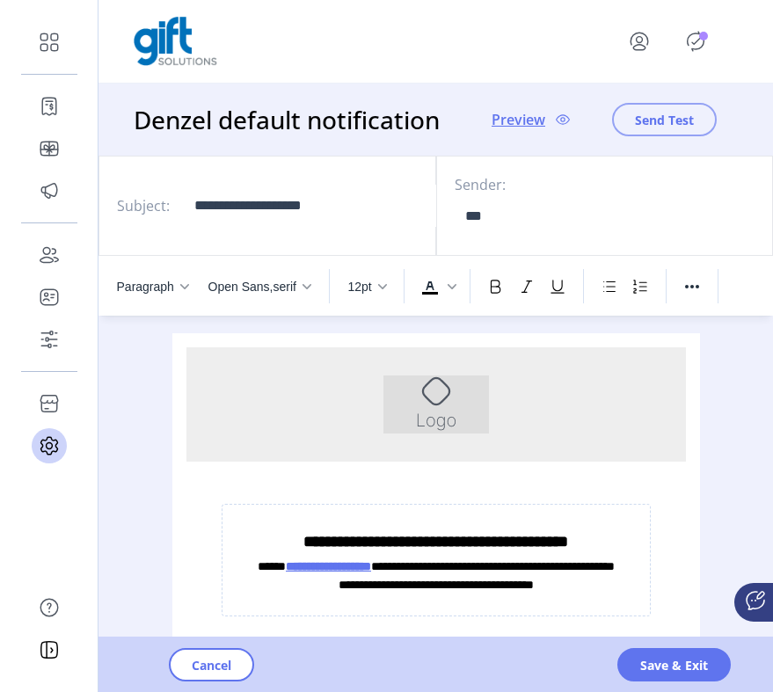
click at [666, 122] on span "Send Test" at bounding box center [664, 120] width 59 height 18
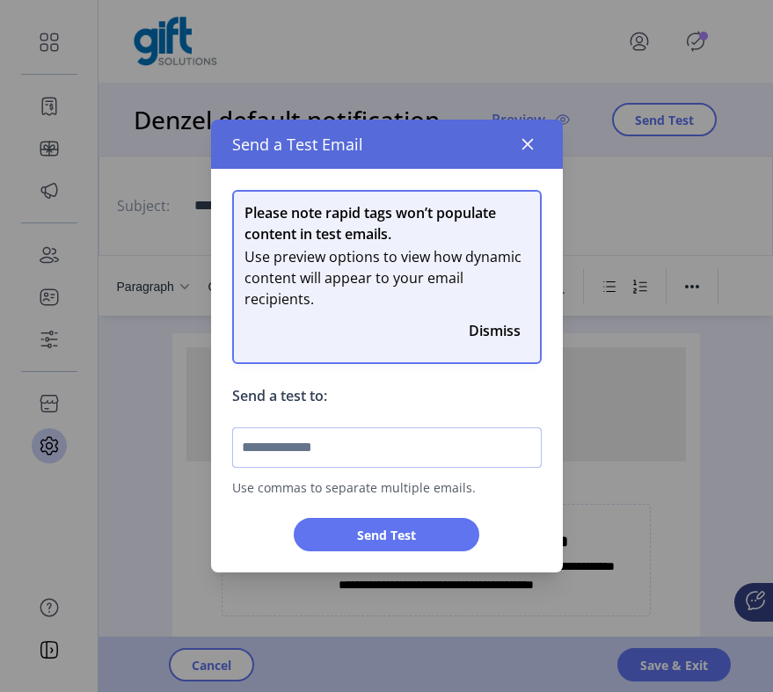
click at [423, 455] on input "text" at bounding box center [387, 448] width 310 height 40
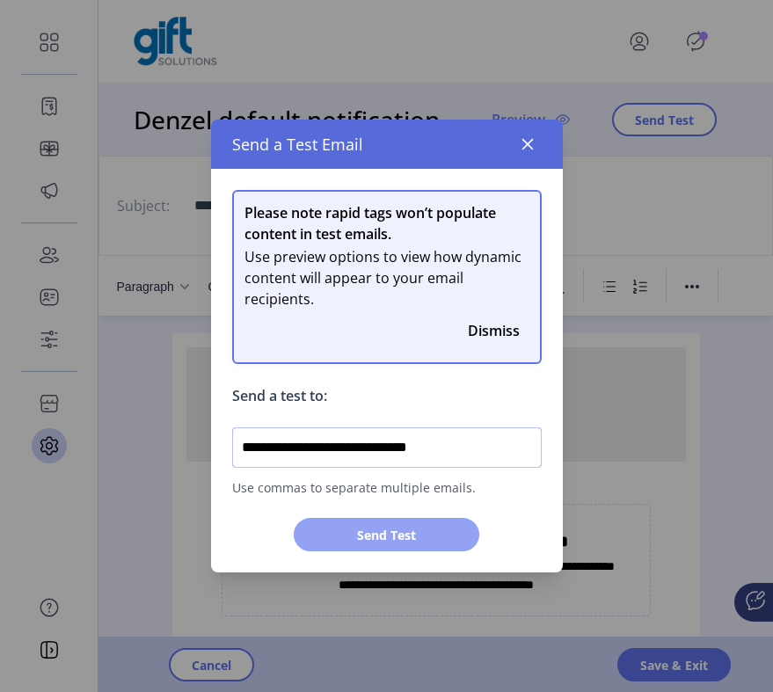
type input "**********"
click at [439, 535] on span "Send Test" at bounding box center [387, 535] width 140 height 18
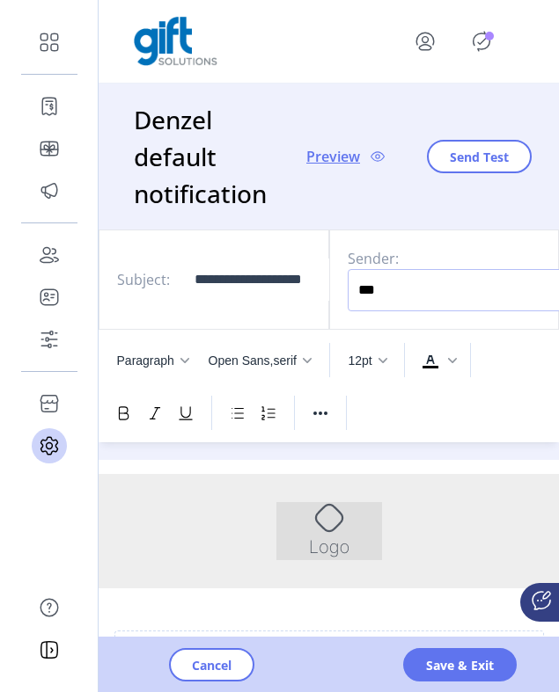
click at [413, 291] on input "***" at bounding box center [480, 290] width 264 height 42
type input "*"
type input "****"
click at [453, 162] on span "Send Test" at bounding box center [479, 157] width 59 height 18
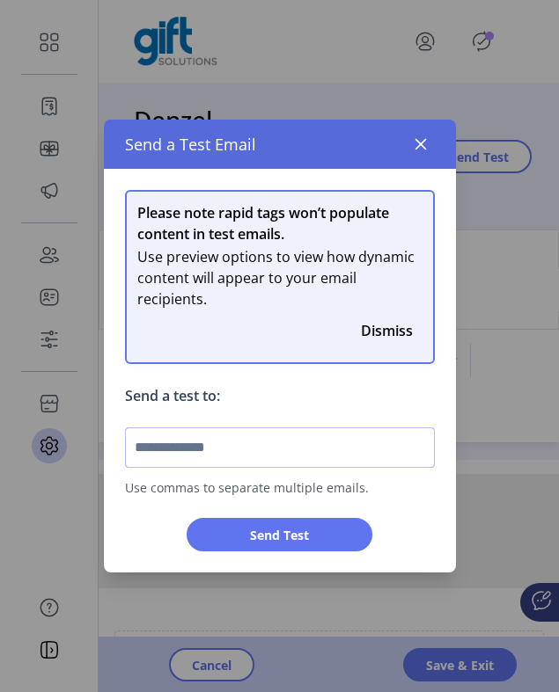
click at [328, 443] on input "text" at bounding box center [280, 448] width 310 height 40
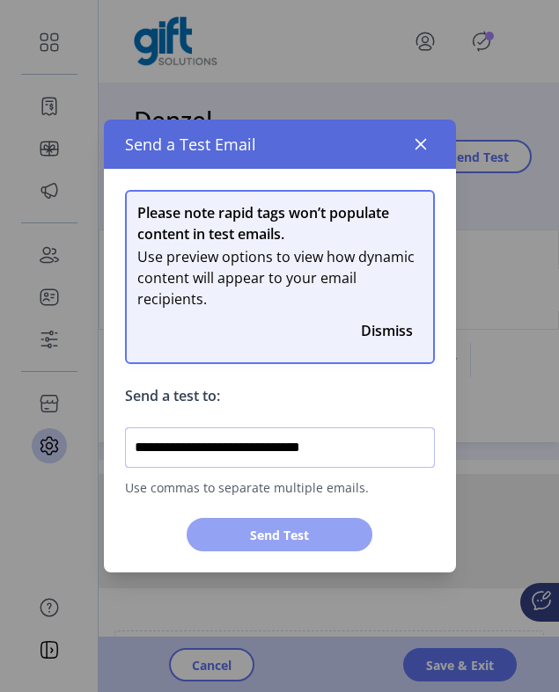
type input "**********"
click at [314, 539] on span "Send Test" at bounding box center [279, 535] width 140 height 18
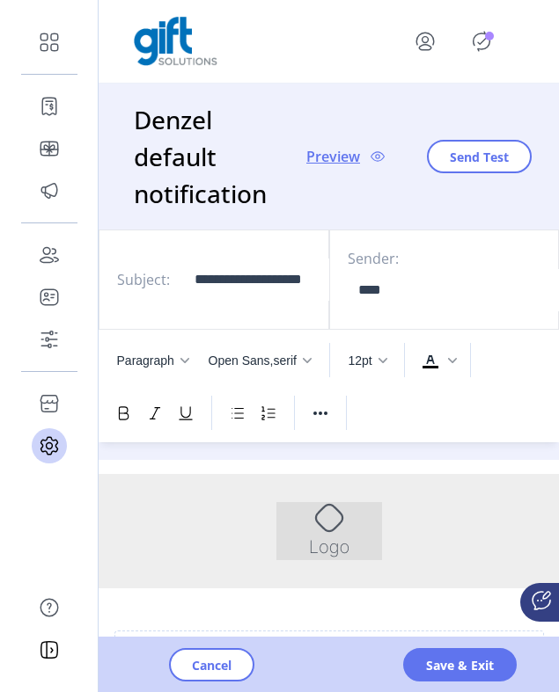
click at [489, 48] on icon "Publisher Panel" at bounding box center [481, 41] width 28 height 28
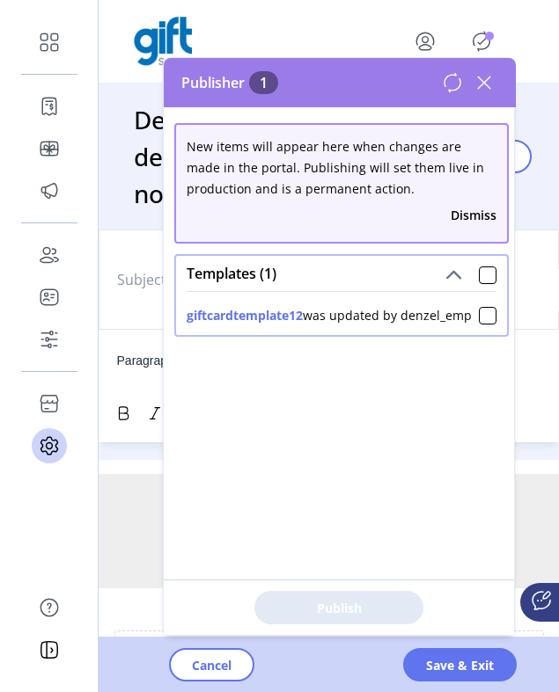
click at [482, 76] on icon at bounding box center [484, 83] width 28 height 28
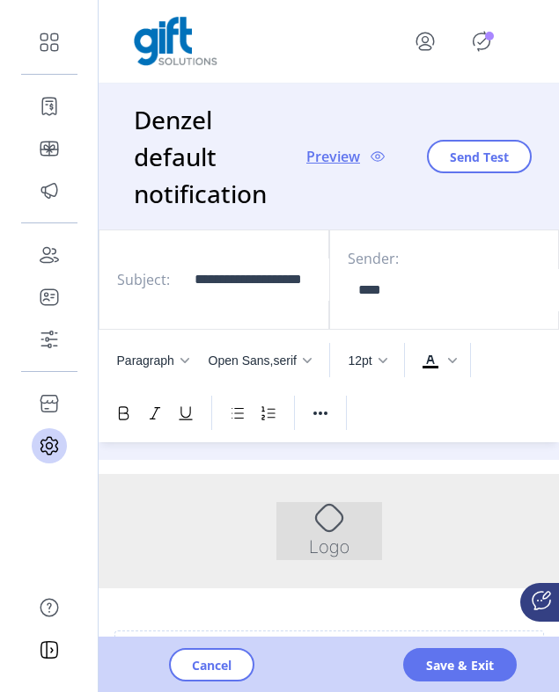
click at [486, 40] on icon "Publisher Panel" at bounding box center [481, 41] width 28 height 28
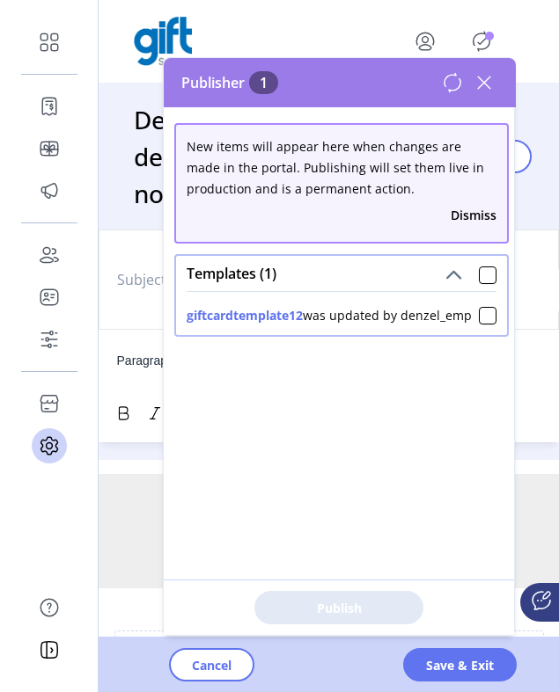
click at [476, 87] on icon at bounding box center [484, 83] width 28 height 28
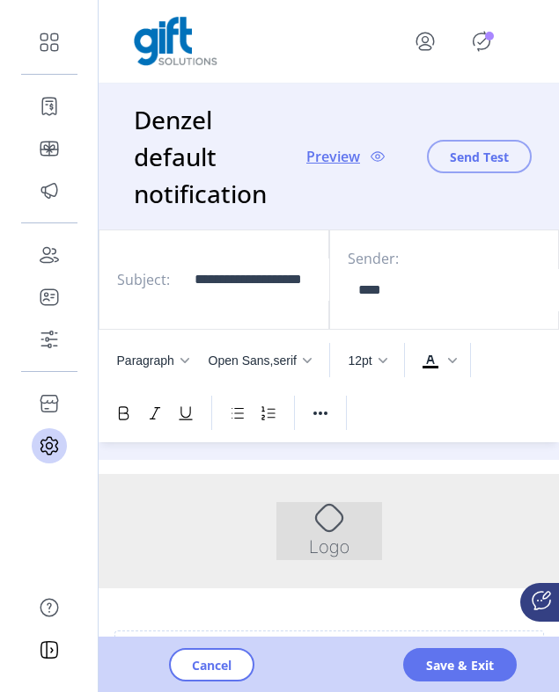
click at [484, 143] on button "Send Test" at bounding box center [479, 156] width 105 height 33
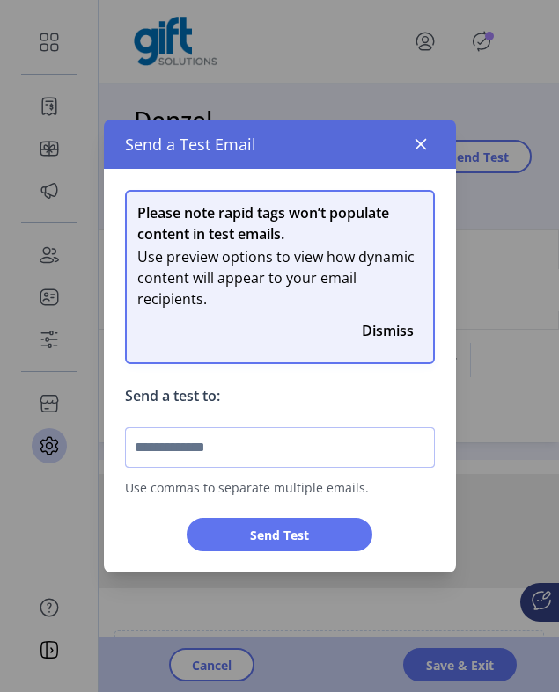
click at [328, 449] on input "text" at bounding box center [280, 448] width 310 height 40
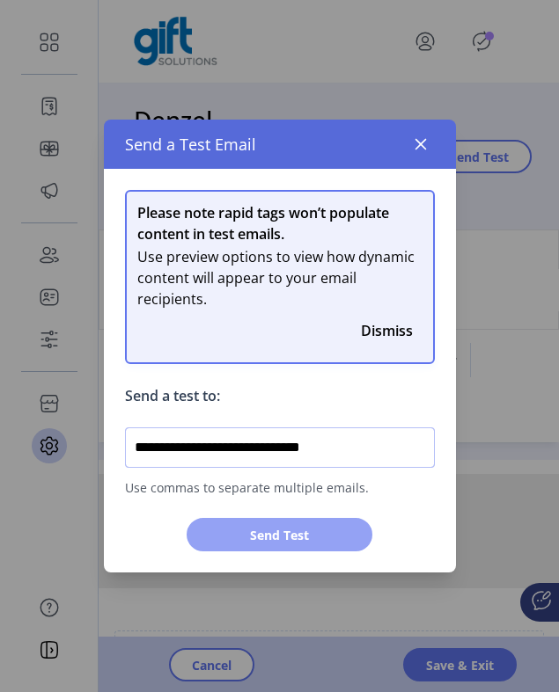
type input "**********"
click at [321, 533] on span "Send Test" at bounding box center [279, 535] width 140 height 18
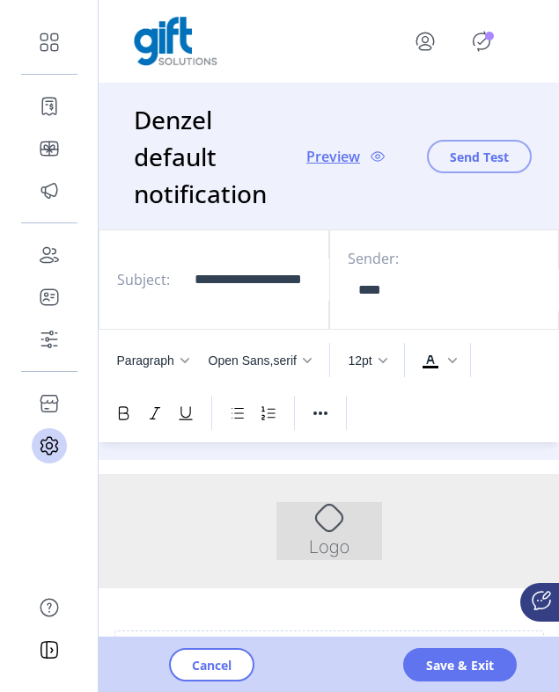
click at [491, 168] on button "Send Test" at bounding box center [479, 156] width 105 height 33
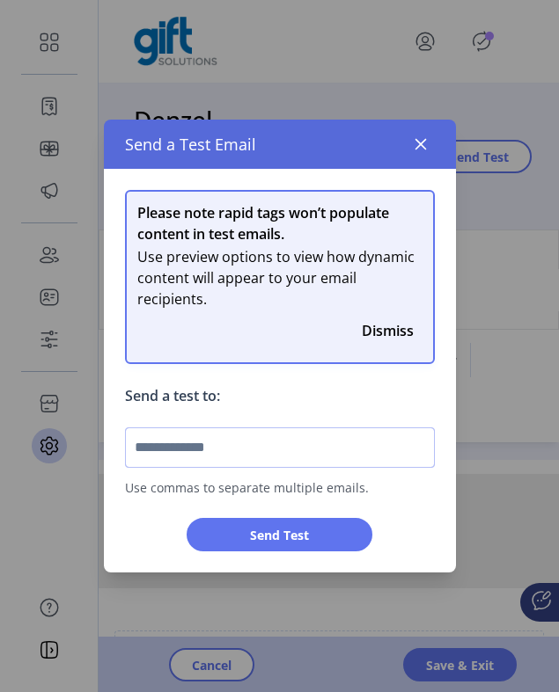
click at [306, 443] on input "text" at bounding box center [280, 448] width 310 height 40
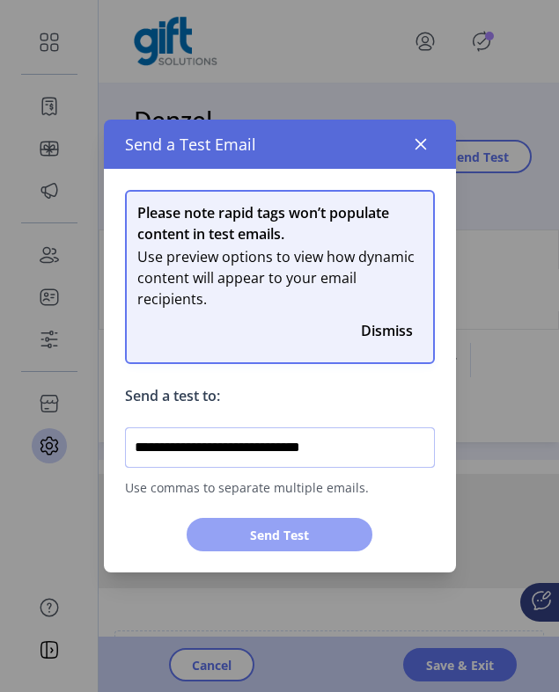
type input "**********"
click at [287, 538] on span "Send Test" at bounding box center [279, 535] width 140 height 18
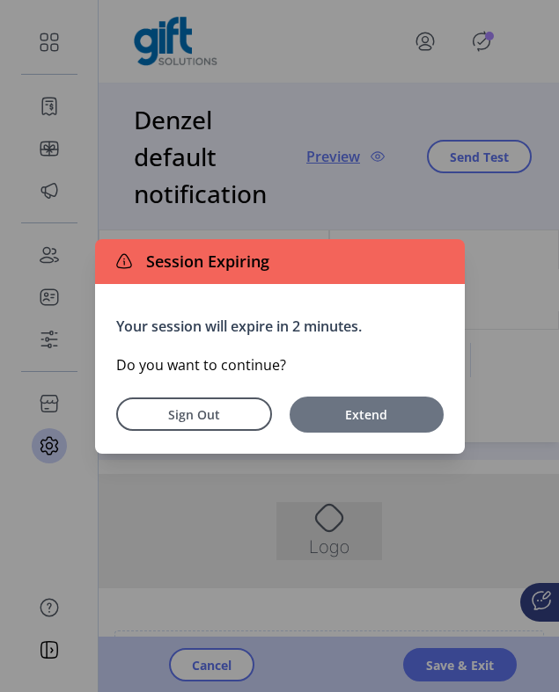
click at [353, 419] on span "Extend" at bounding box center [366, 415] width 136 height 18
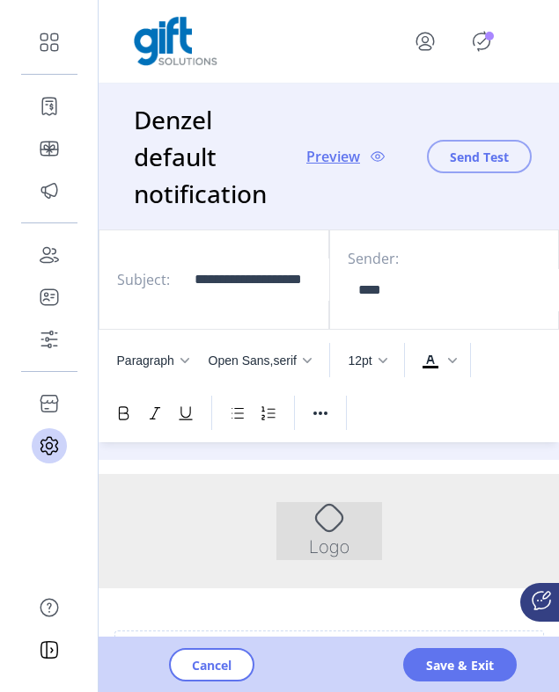
click at [485, 155] on span "Send Test" at bounding box center [479, 157] width 59 height 18
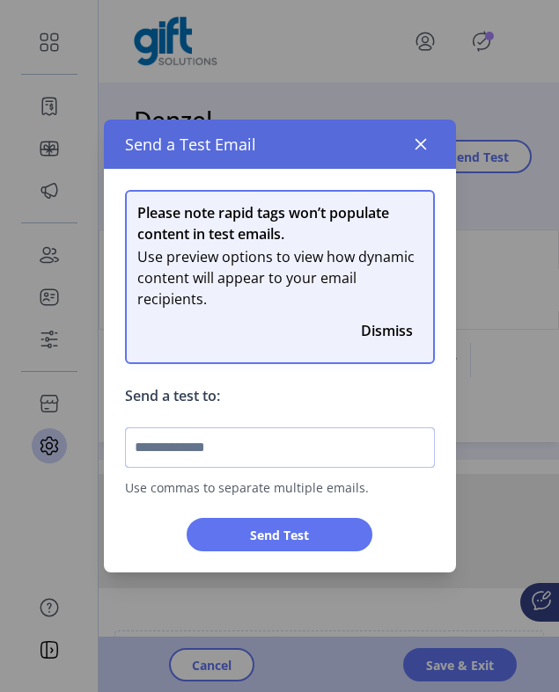
click at [316, 443] on input "text" at bounding box center [280, 448] width 310 height 40
click at [414, 149] on icon "button" at bounding box center [421, 144] width 14 height 14
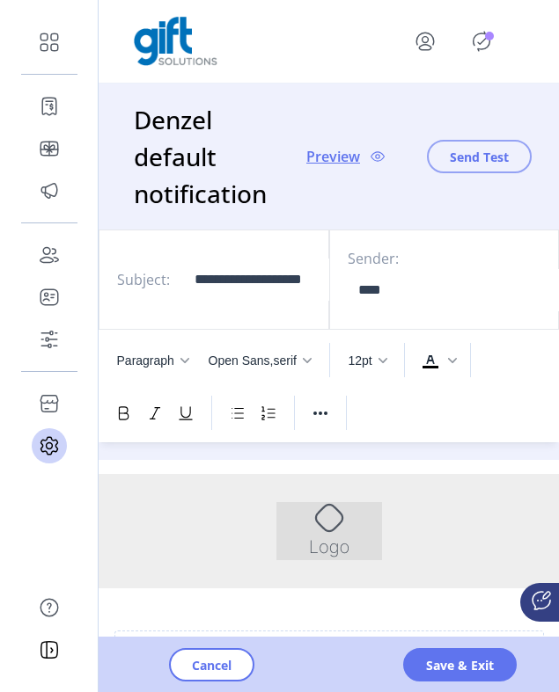
click at [483, 151] on span "Send Test" at bounding box center [479, 157] width 59 height 18
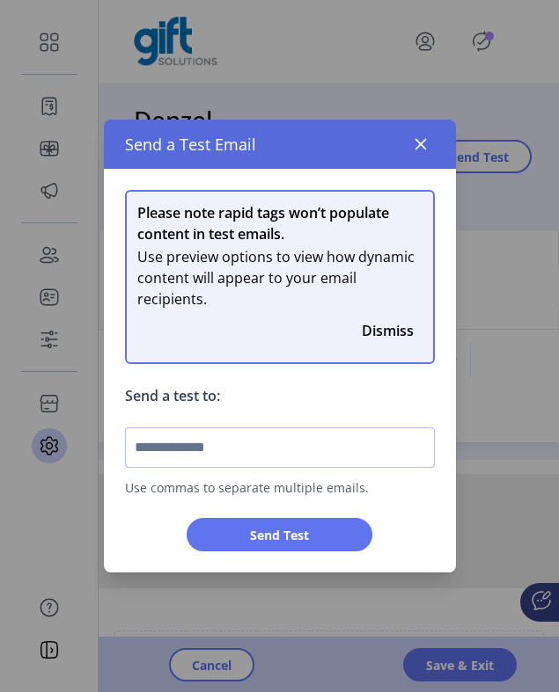
click at [305, 456] on input "text" at bounding box center [280, 448] width 310 height 40
type input "**********"
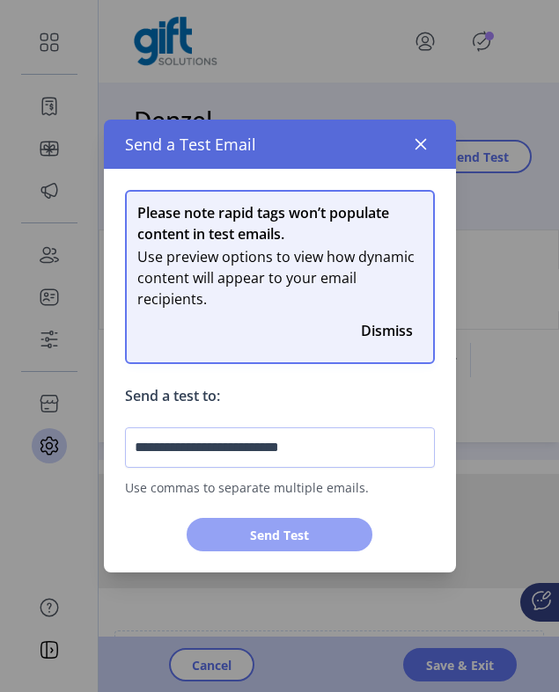
click at [295, 542] on span "Send Test" at bounding box center [279, 535] width 140 height 18
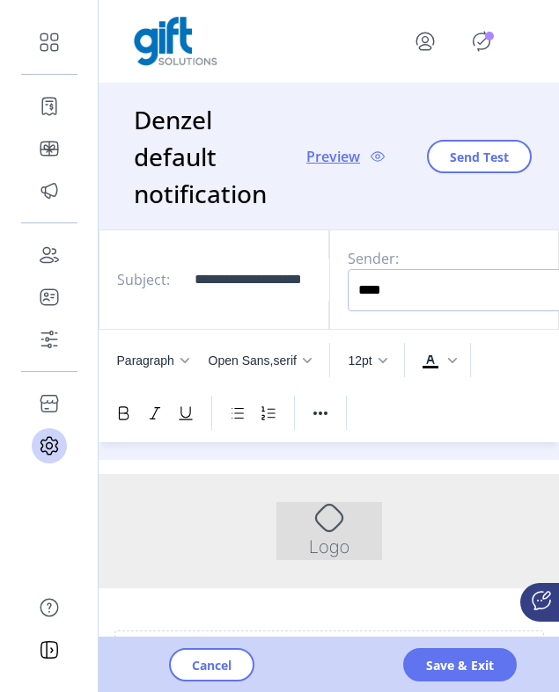
click at [428, 302] on input "****" at bounding box center [480, 290] width 264 height 42
click at [472, 167] on button "Send Test" at bounding box center [479, 156] width 105 height 33
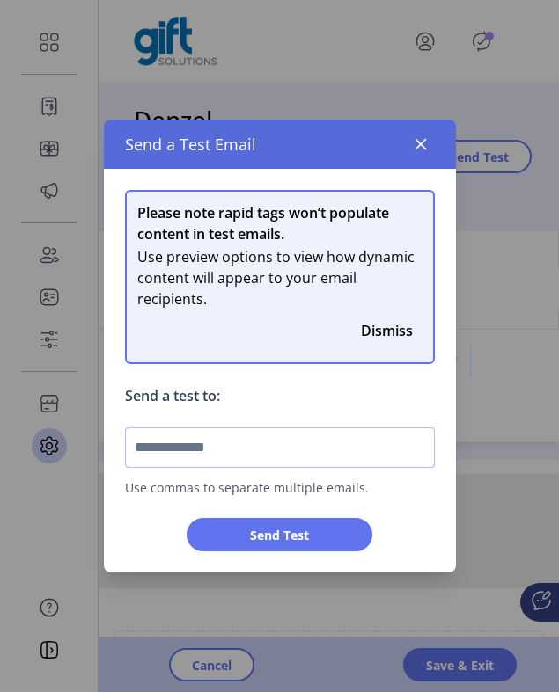
click at [317, 441] on input "text" at bounding box center [280, 448] width 310 height 40
click at [245, 436] on input "**********" at bounding box center [280, 448] width 310 height 40
click at [234, 468] on span "Use commas to separate multiple emails." at bounding box center [280, 482] width 310 height 29
click at [235, 457] on input "**********" at bounding box center [280, 448] width 310 height 40
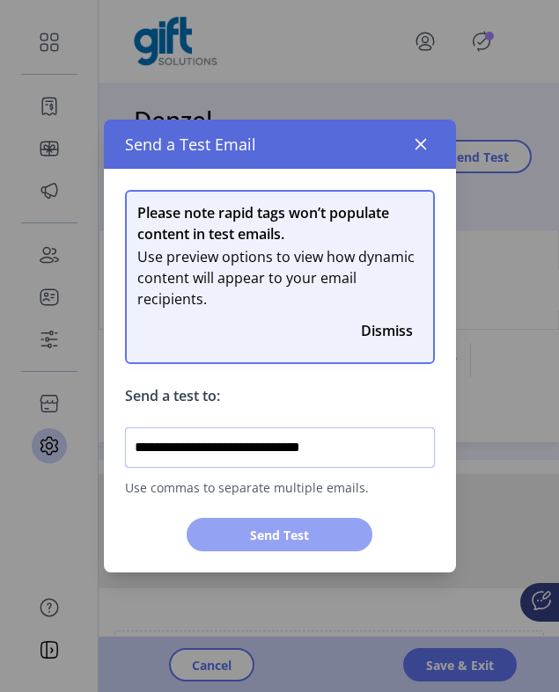
type input "**********"
click at [232, 523] on button "Send Test" at bounding box center [280, 534] width 186 height 33
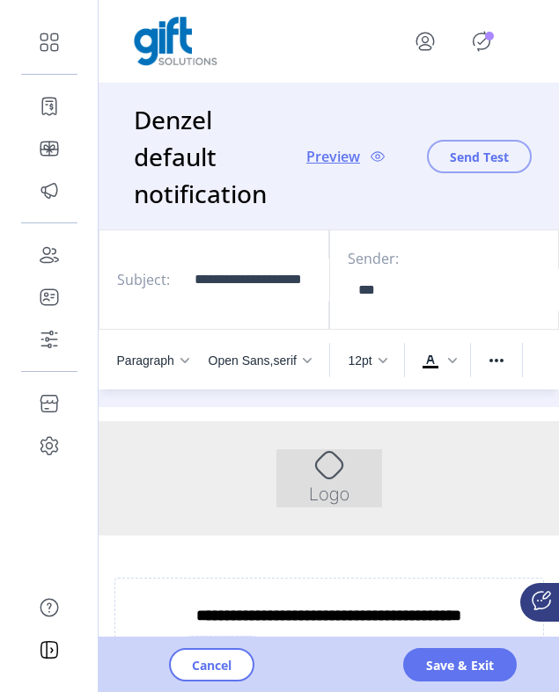
click at [479, 157] on span "Send Test" at bounding box center [479, 157] width 59 height 18
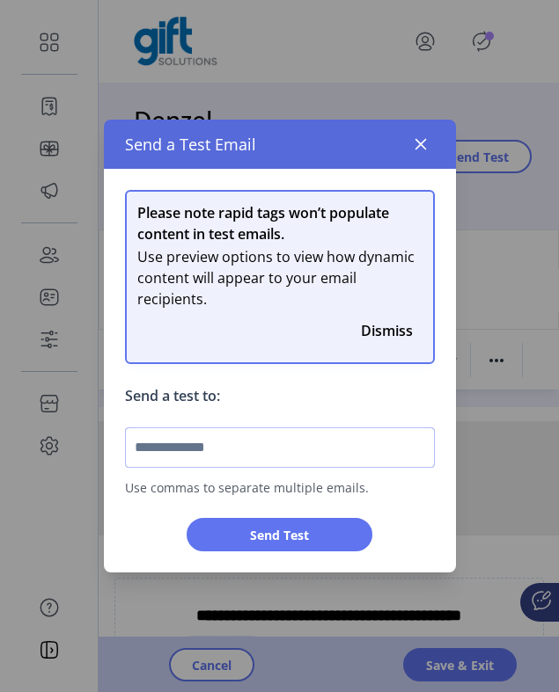
click at [356, 449] on input "text" at bounding box center [280, 448] width 310 height 40
type input "*"
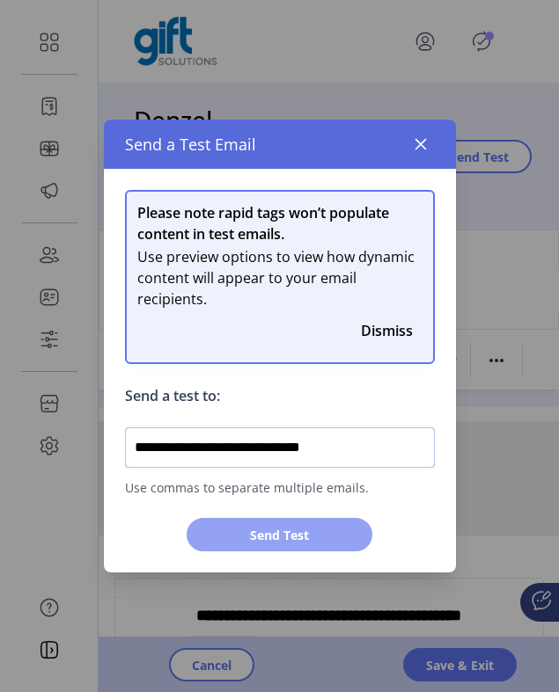
type input "**********"
click at [334, 524] on button "Send Test" at bounding box center [280, 534] width 186 height 33
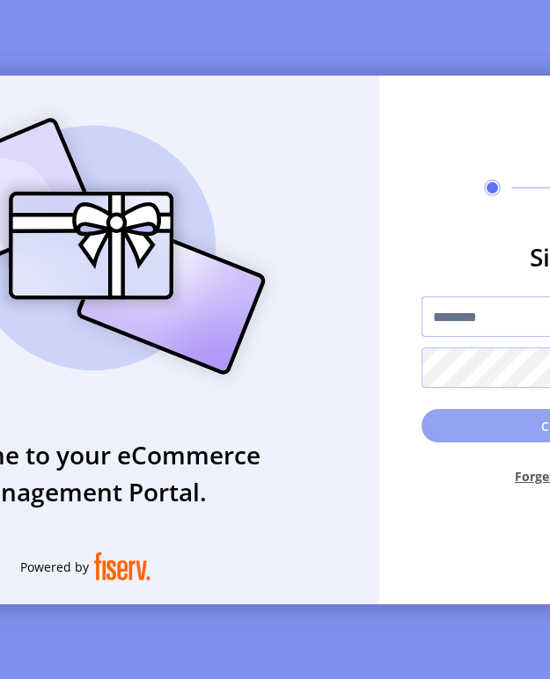
type input "**********"
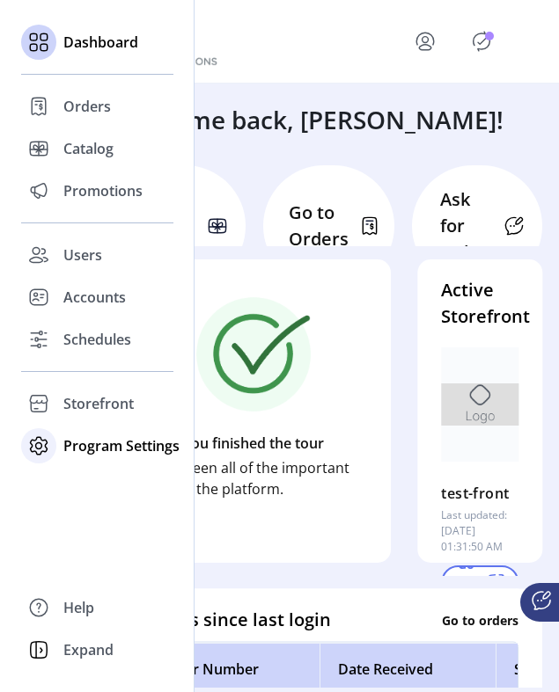
click at [64, 448] on span "Program Settings" at bounding box center [121, 445] width 116 height 21
click at [69, 485] on span "Templates" at bounding box center [98, 481] width 70 height 21
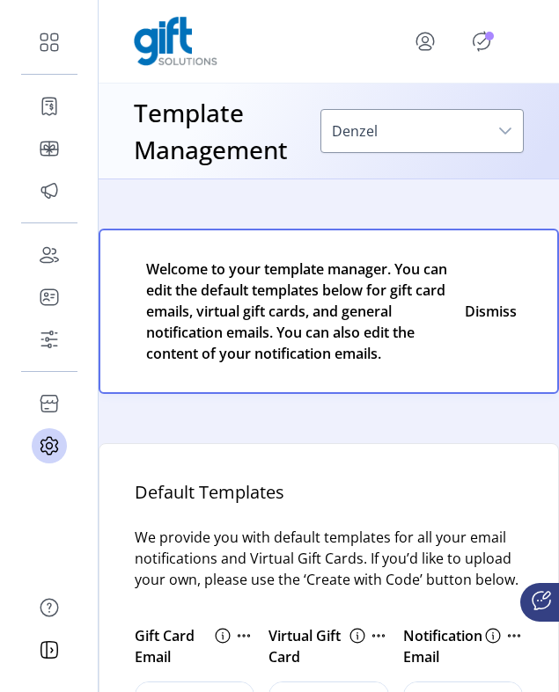
click at [487, 56] on div at bounding box center [457, 41] width 134 height 42
click at [481, 33] on icon "Publisher Panel" at bounding box center [481, 41] width 17 height 19
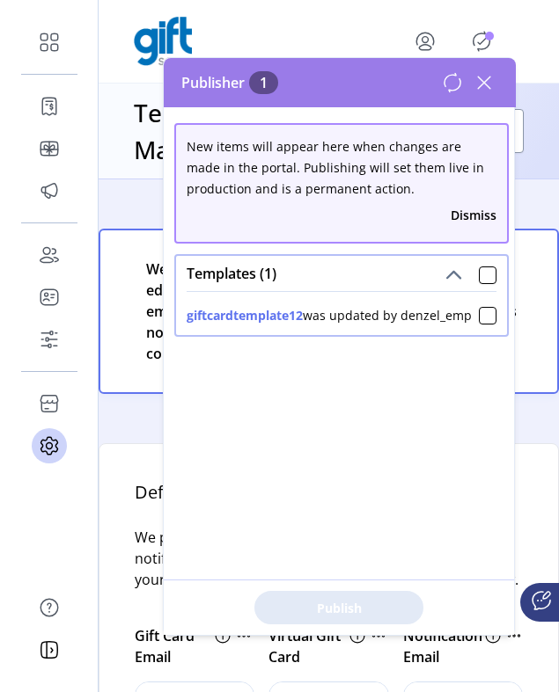
click at [477, 84] on icon at bounding box center [484, 83] width 28 height 28
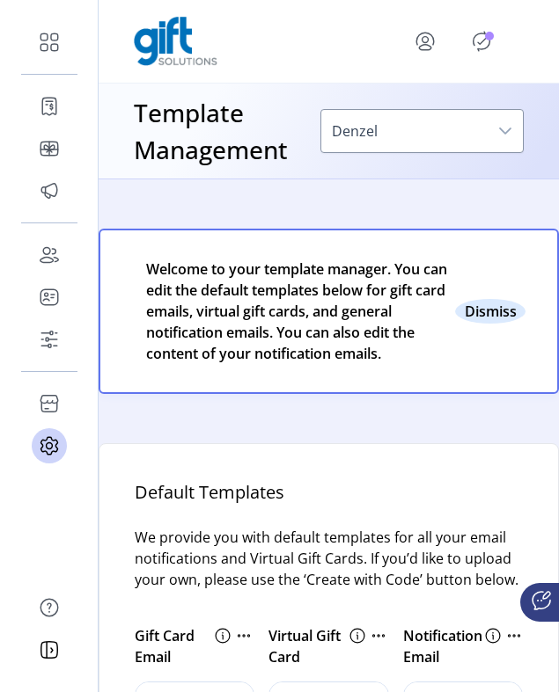
click at [476, 312] on button "Close" at bounding box center [490, 311] width 70 height 25
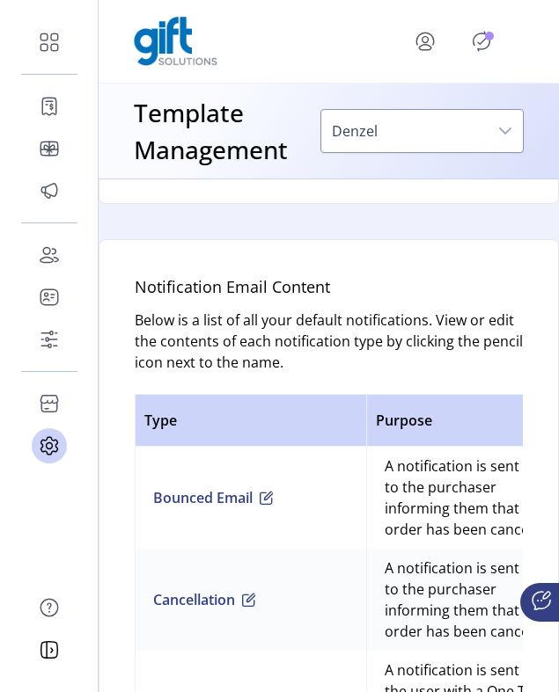
scroll to position [758, 0]
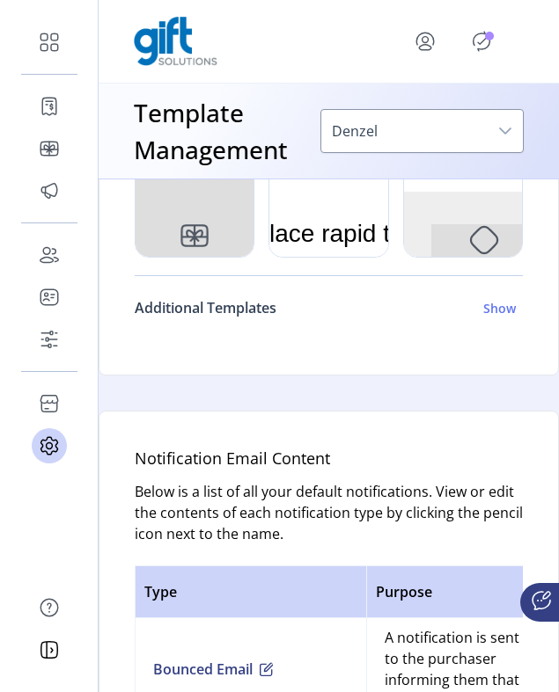
click at [484, 318] on h6 "Show" at bounding box center [499, 308] width 33 height 18
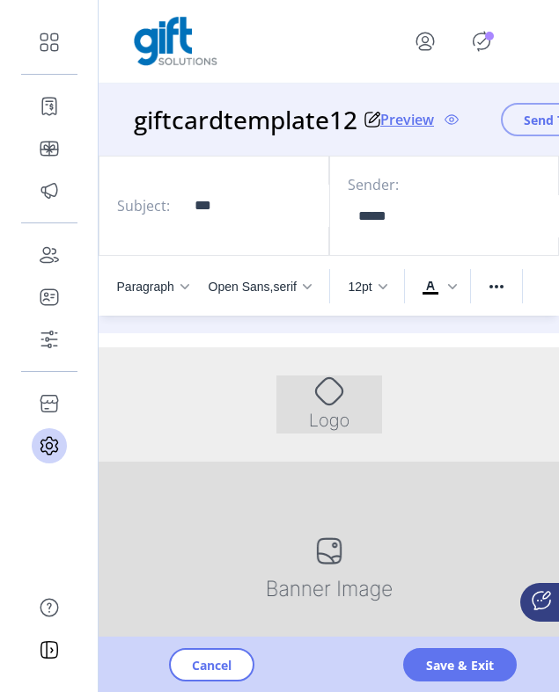
click at [532, 119] on span "Send Test" at bounding box center [552, 120] width 59 height 18
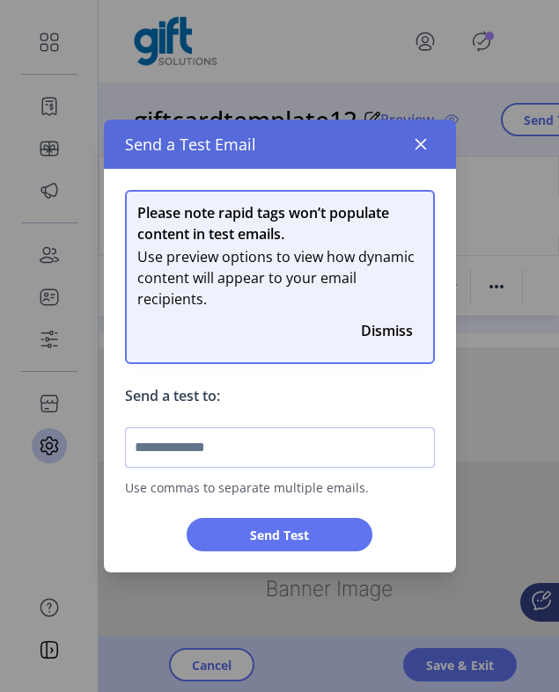
click at [311, 449] on input "text" at bounding box center [280, 448] width 310 height 40
type input "**********"
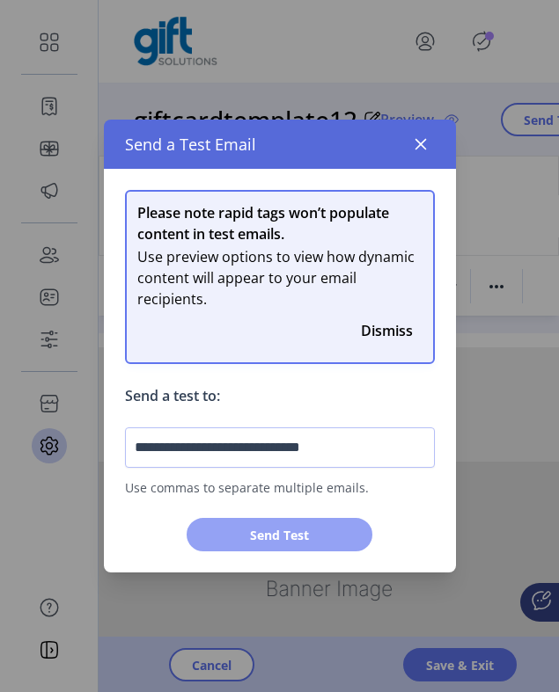
click at [344, 545] on button "Send Test" at bounding box center [280, 534] width 186 height 33
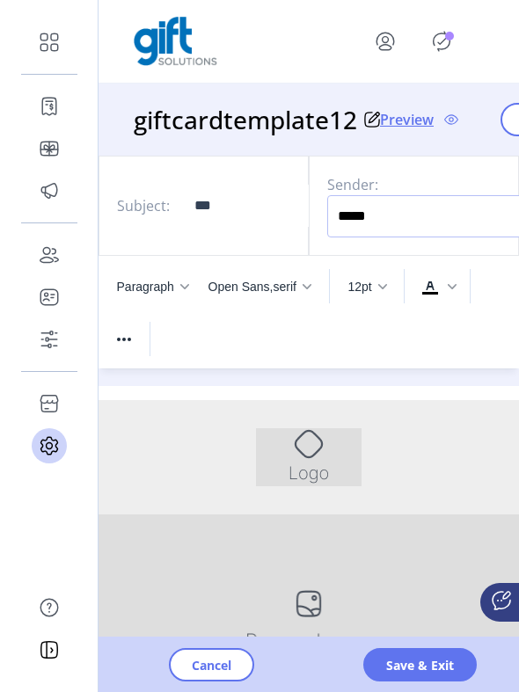
click at [414, 216] on input "*****" at bounding box center [459, 216] width 264 height 42
type input "*"
type input "****"
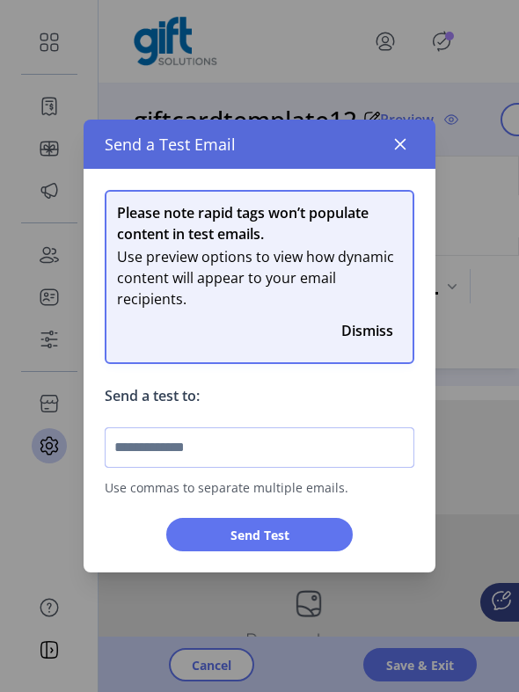
click at [261, 458] on input "text" at bounding box center [260, 448] width 310 height 40
type input "*"
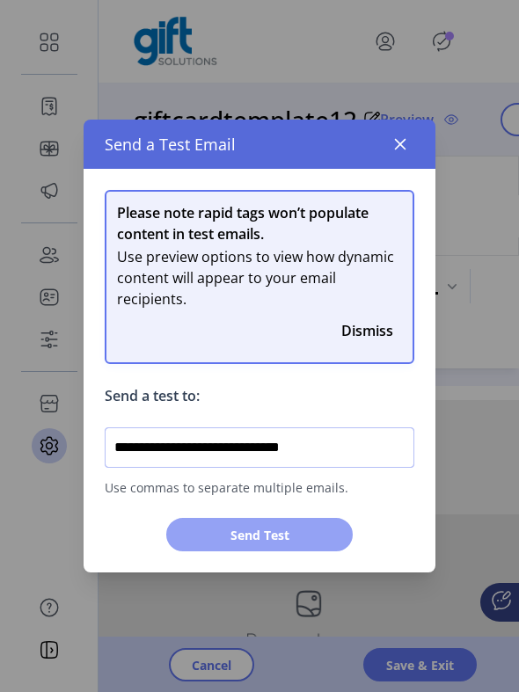
type input "**********"
click at [270, 527] on span "Send Test" at bounding box center [259, 535] width 140 height 18
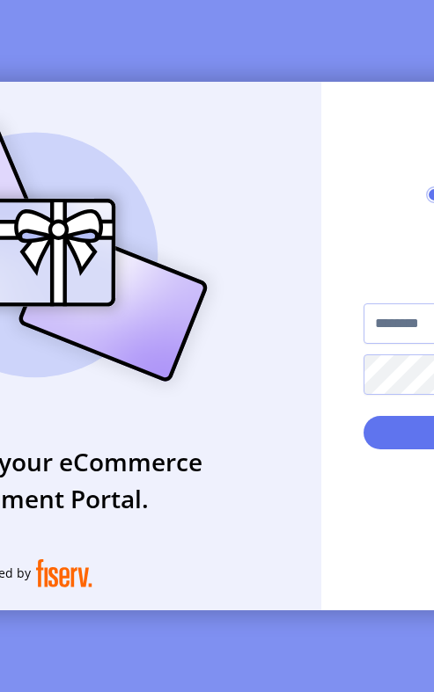
type input "**********"
